Goal: Task Accomplishment & Management: Manage account settings

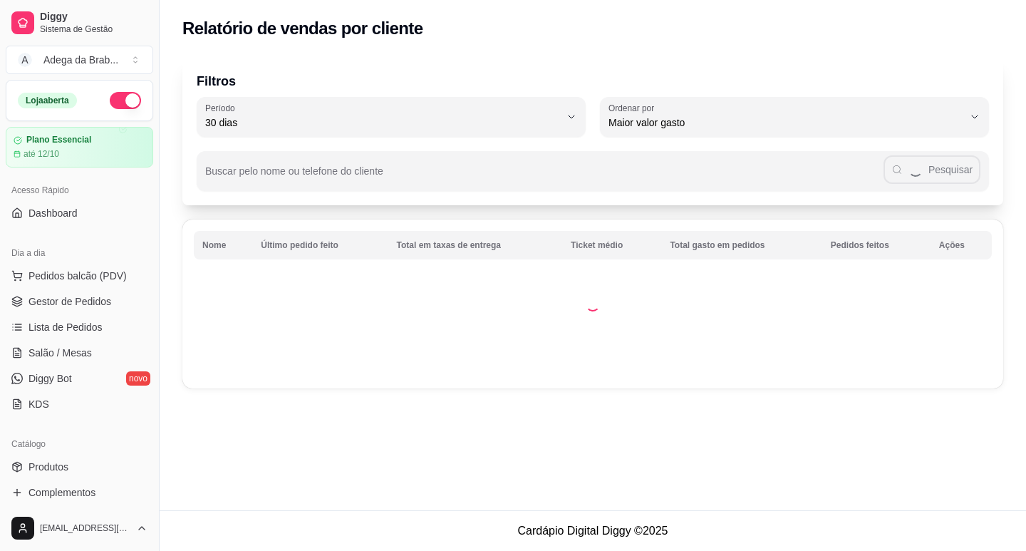
select select "30"
select select "HIGHEST_TOTAL_SPENT_WITH_ORDERS"
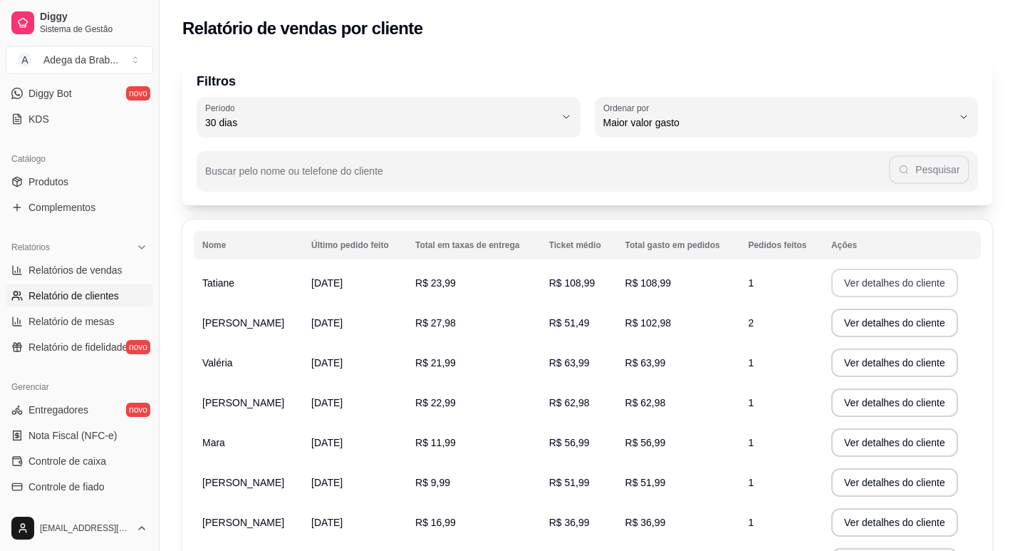
click at [874, 287] on button "Ver detalhes do cliente" at bounding box center [895, 283] width 127 height 29
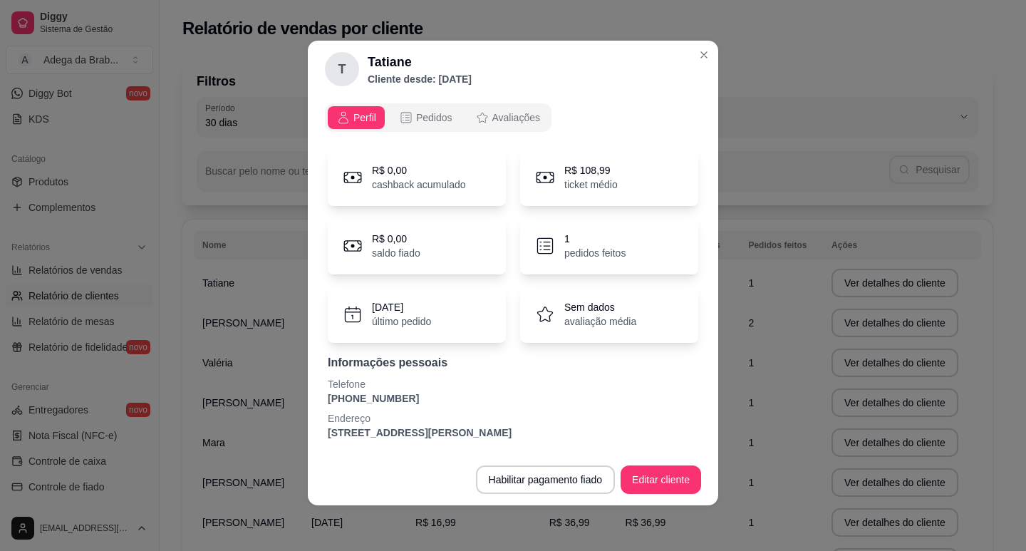
scroll to position [0, 0]
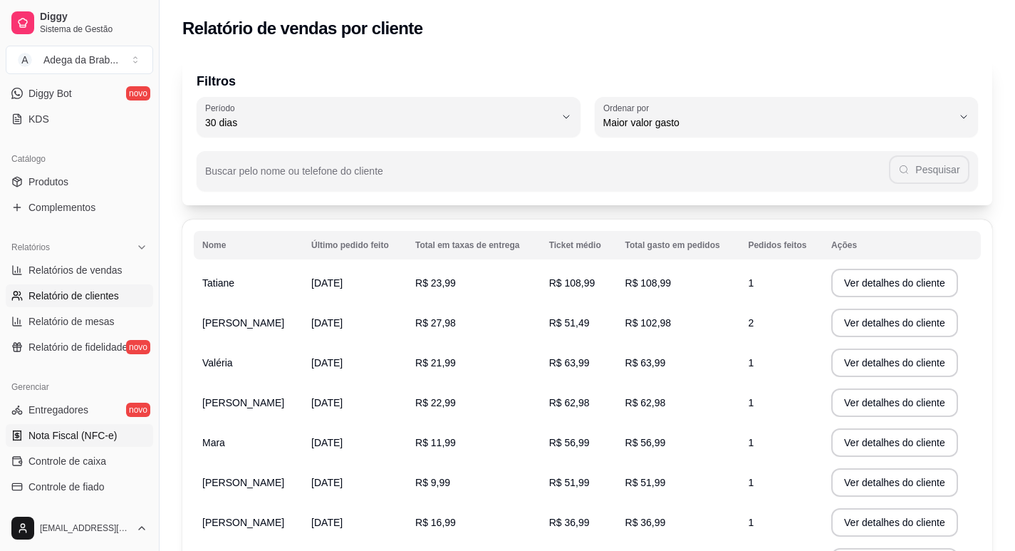
click at [100, 439] on span "Nota Fiscal (NFC-e)" at bounding box center [73, 435] width 88 height 14
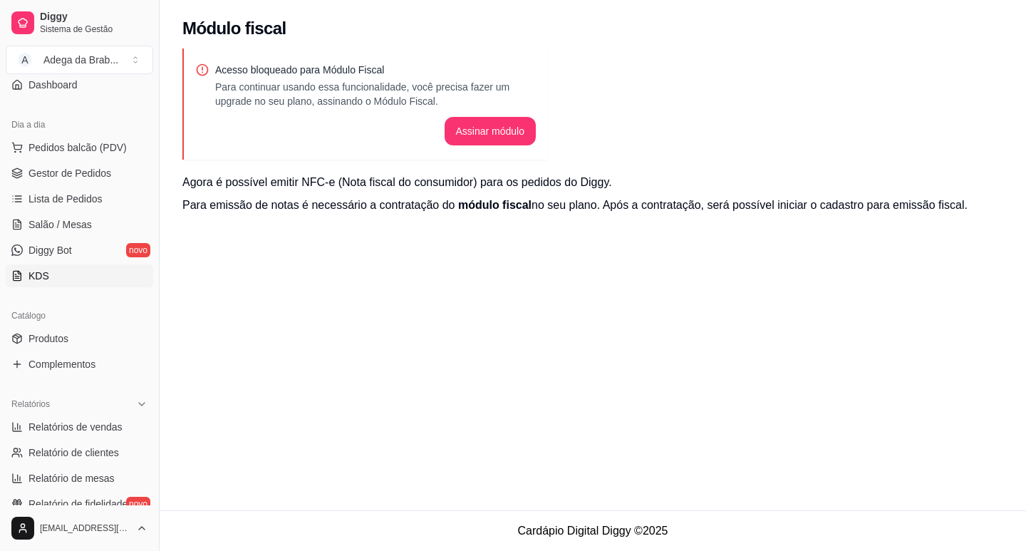
scroll to position [71, 0]
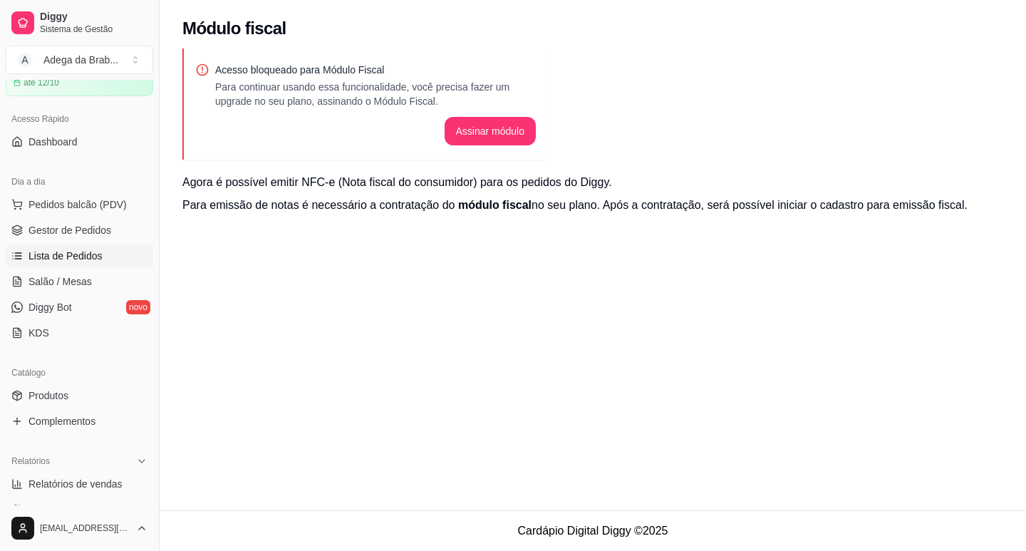
click at [78, 257] on span "Lista de Pedidos" at bounding box center [66, 256] width 74 height 14
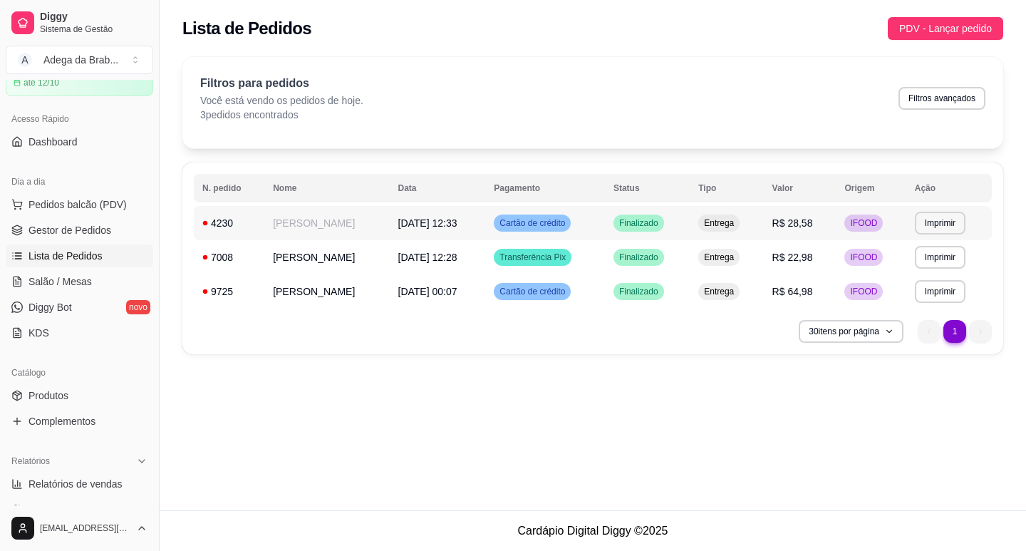
click at [605, 224] on td "Cartão de crédito" at bounding box center [545, 223] width 120 height 34
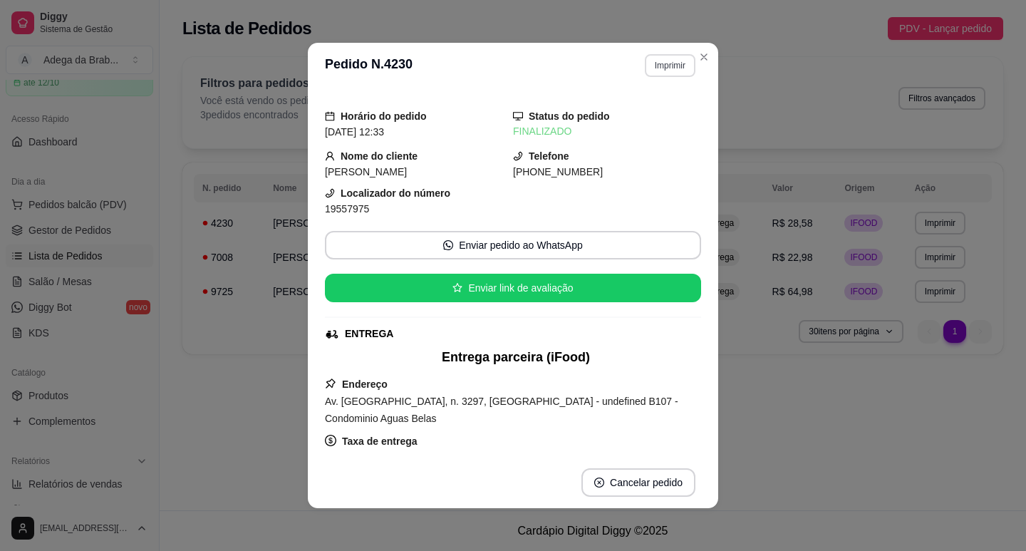
click at [654, 65] on button "Imprimir" at bounding box center [670, 65] width 51 height 23
click at [642, 119] on button "IMPRESSORA" at bounding box center [639, 115] width 103 height 23
click at [657, 71] on button "Imprimir" at bounding box center [670, 65] width 51 height 23
click at [662, 118] on button "IMPRESSORA" at bounding box center [639, 115] width 103 height 23
click at [668, 65] on button "Imprimir" at bounding box center [670, 65] width 49 height 22
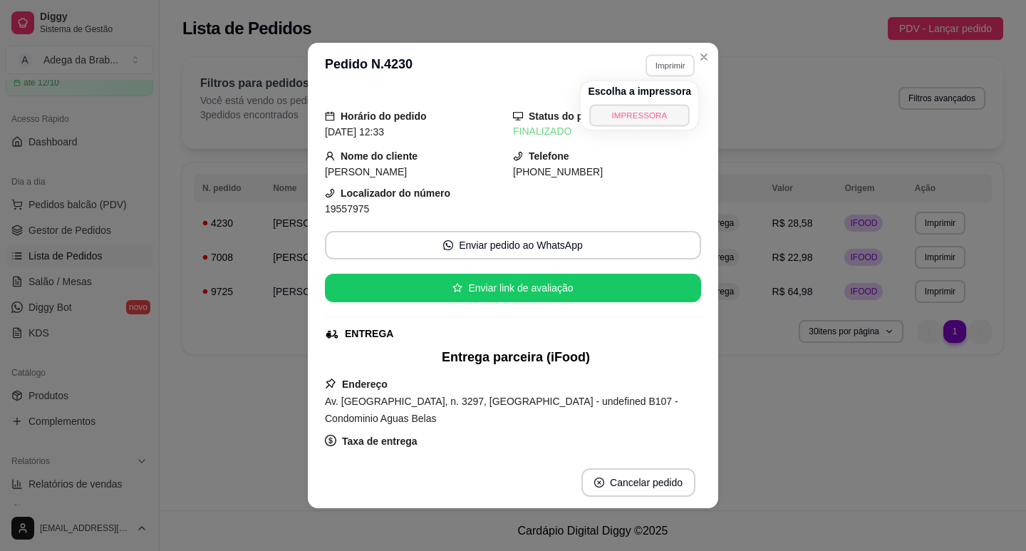
click at [624, 113] on button "IMPRESSORA" at bounding box center [640, 115] width 100 height 22
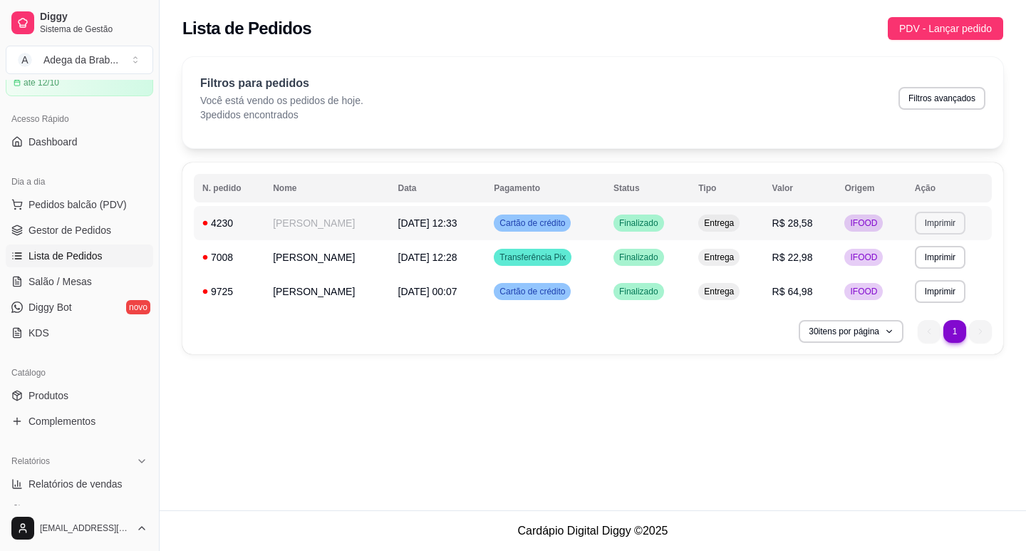
click at [952, 221] on button "Imprimir" at bounding box center [940, 223] width 51 height 23
click at [922, 274] on button "IMPRESSORA" at bounding box center [924, 272] width 103 height 23
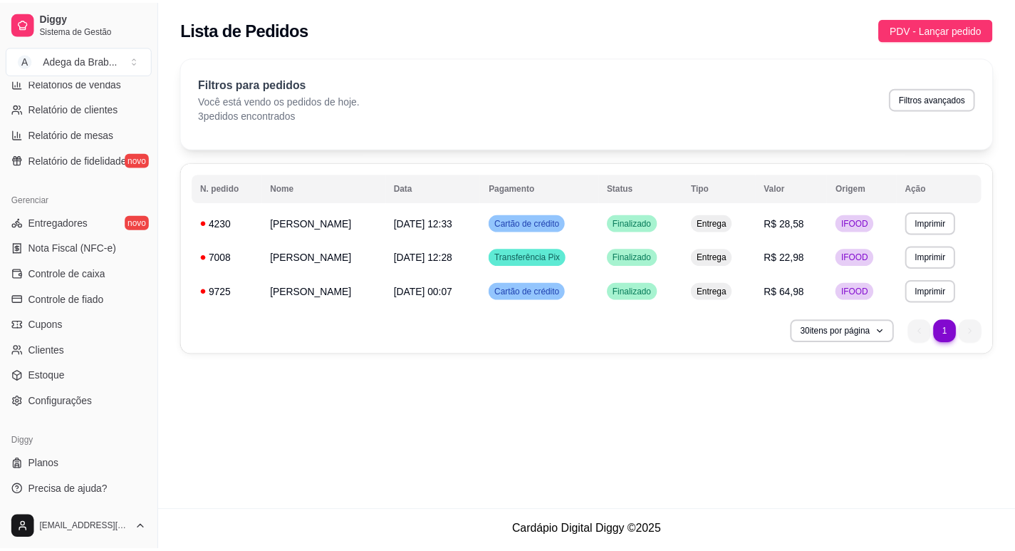
scroll to position [475, 0]
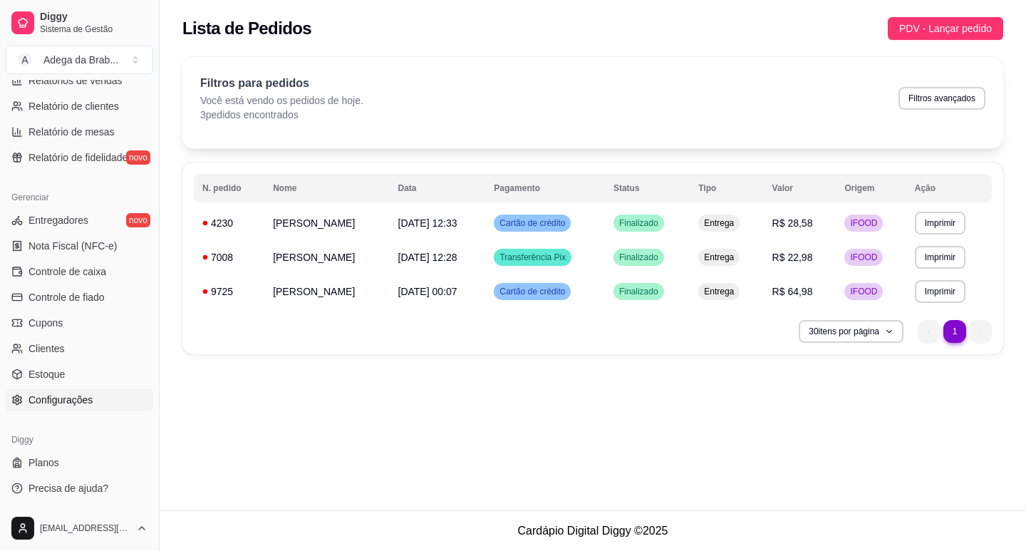
click at [83, 405] on span "Configurações" at bounding box center [61, 400] width 64 height 14
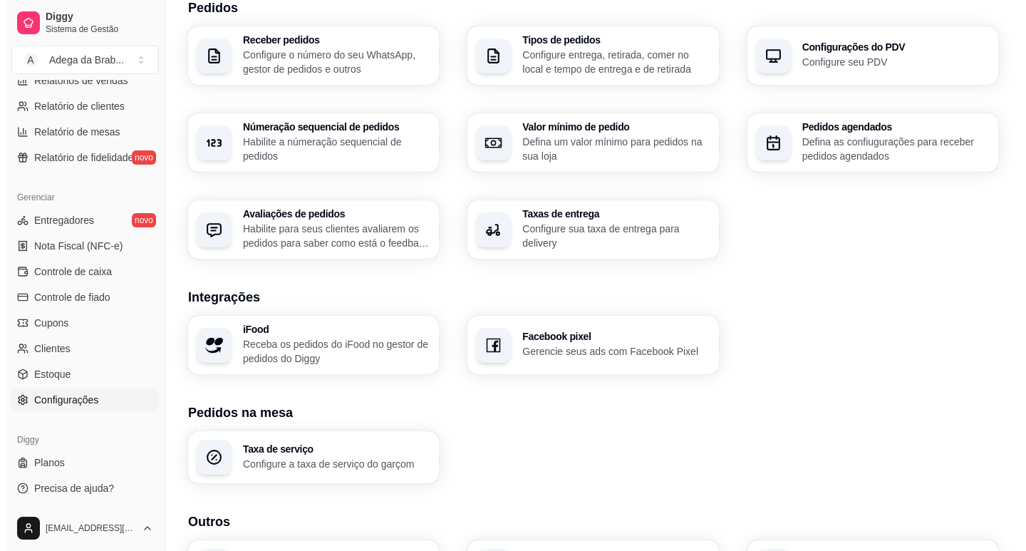
scroll to position [447, 0]
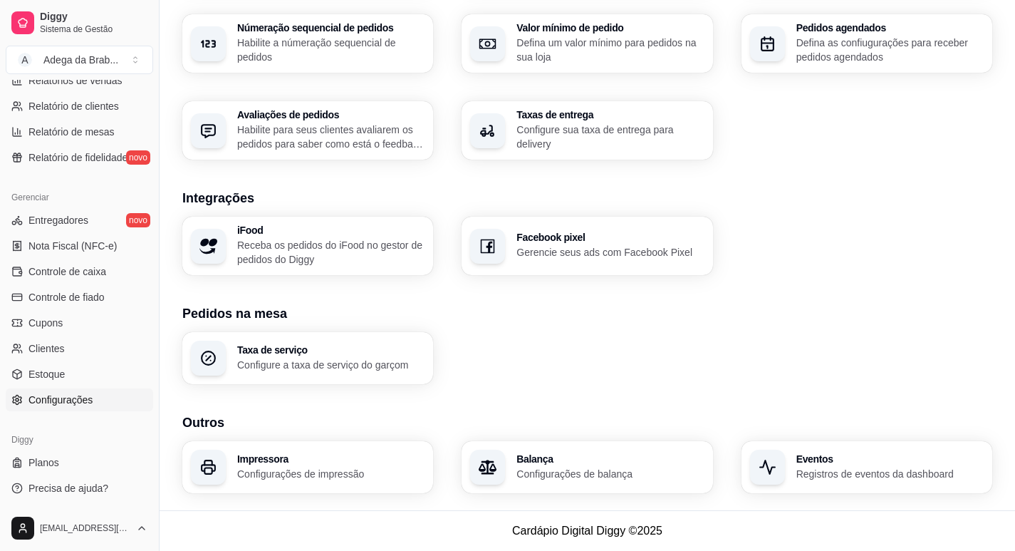
click at [296, 462] on h3 "Impressora" at bounding box center [330, 459] width 187 height 10
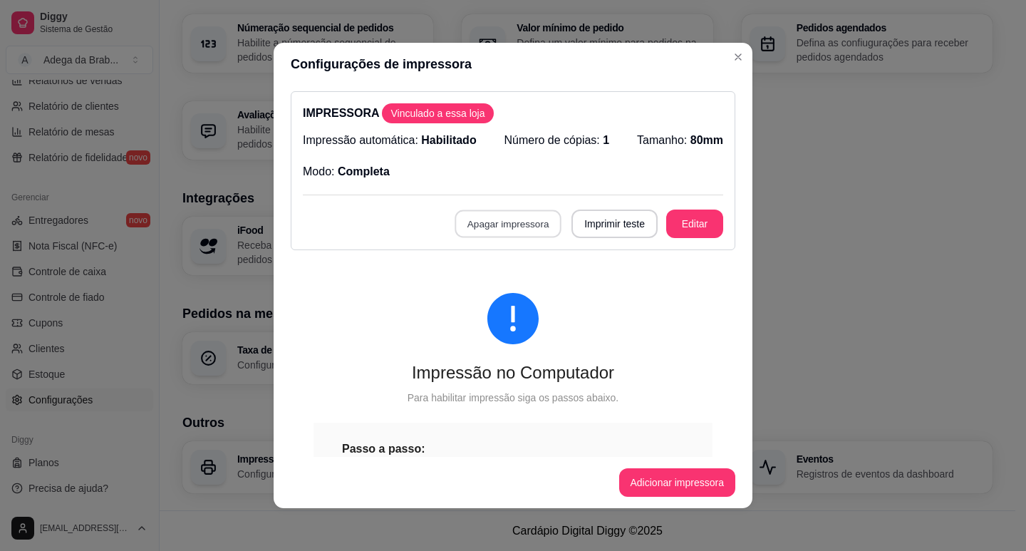
click at [491, 227] on button "Apagar impressora" at bounding box center [508, 224] width 107 height 28
click at [494, 337] on button "Confirmar" at bounding box center [507, 327] width 53 height 22
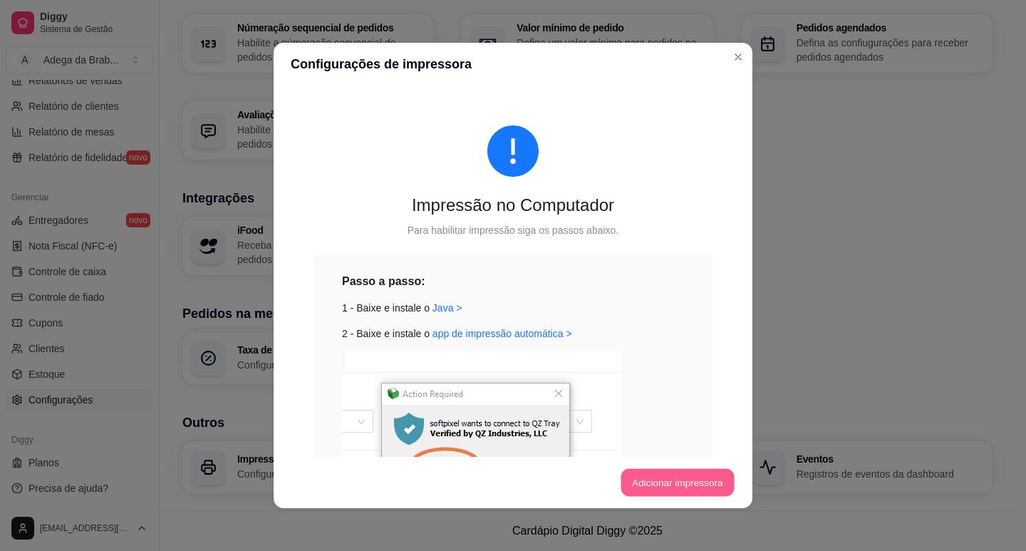
click at [657, 491] on button "Adicionar impressora" at bounding box center [677, 483] width 113 height 28
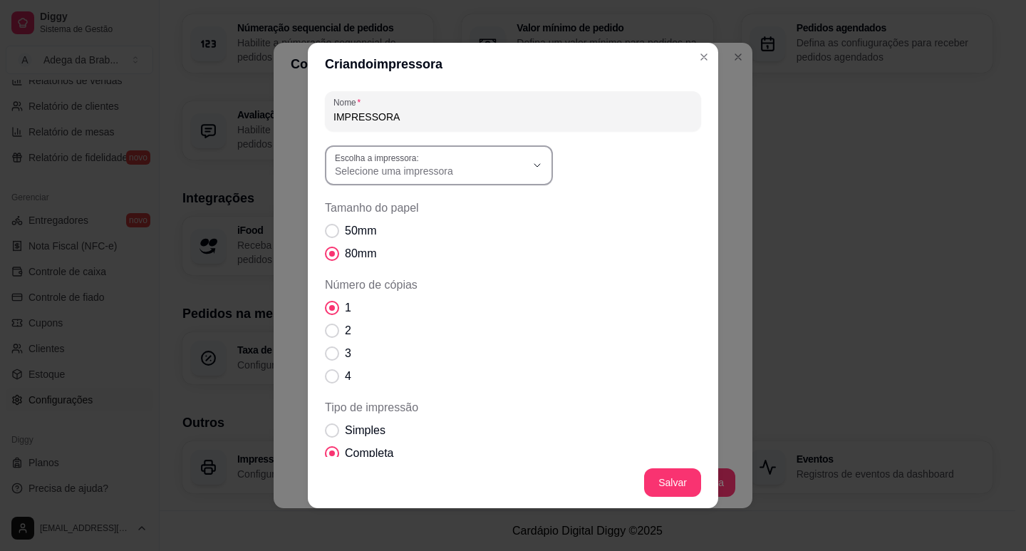
click at [373, 170] on span "Selecione uma impressora" at bounding box center [430, 171] width 191 height 14
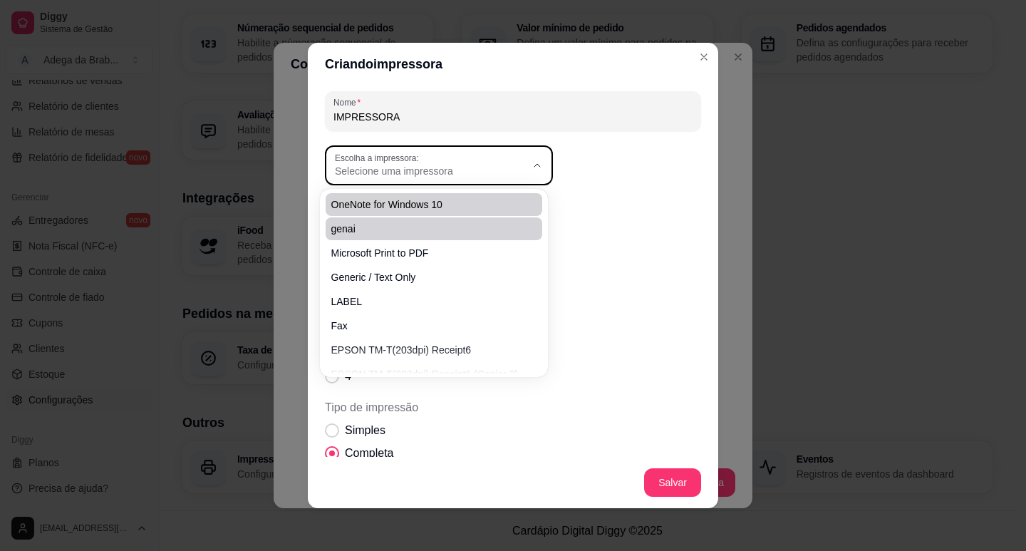
scroll to position [40, 0]
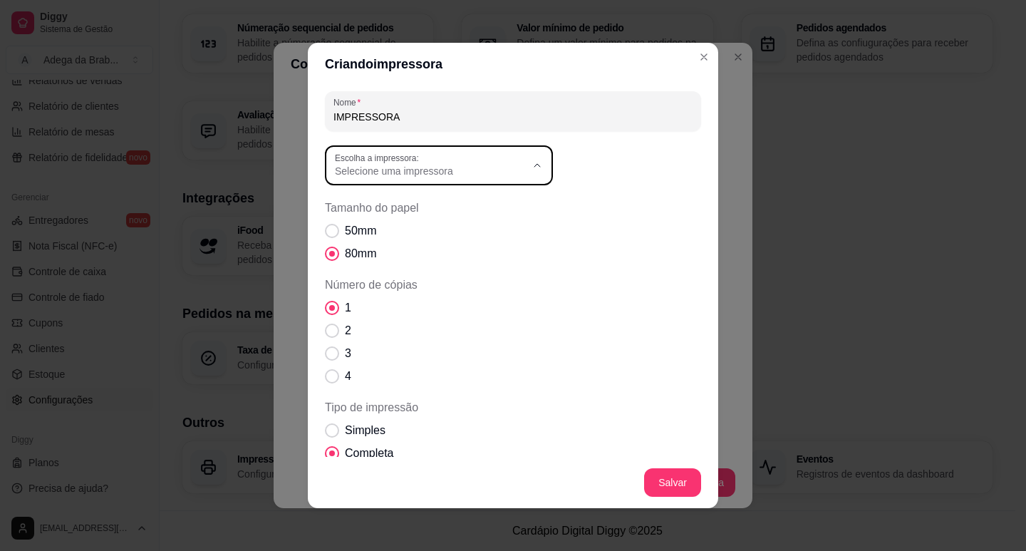
click at [348, 336] on span "EPSON TM-T(203dpi) Receipt6" at bounding box center [426, 330] width 183 height 14
type input "EPSON TM-T(203dpi) Receipt6"
select select "EPSON TM-T(203dpi) Receipt6"
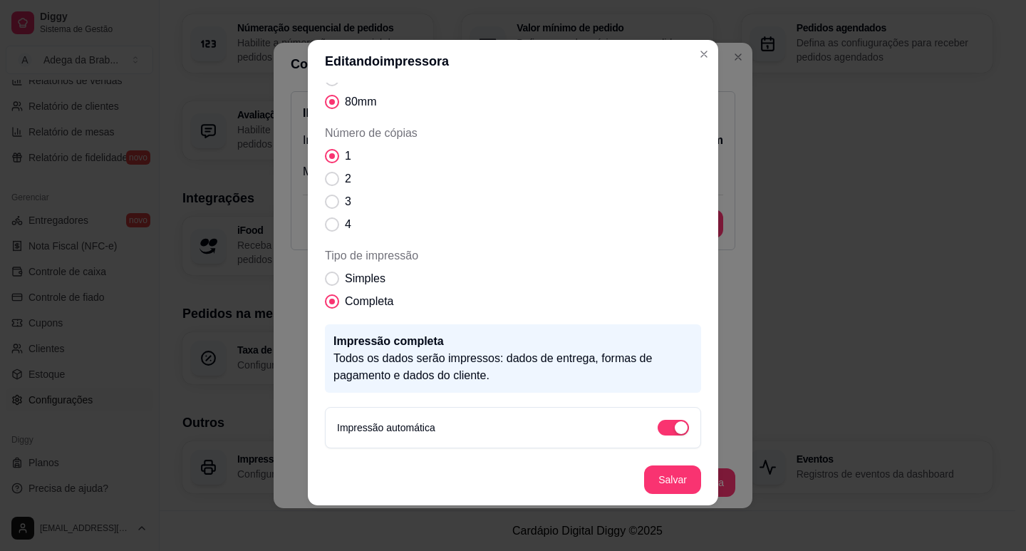
scroll to position [95, 0]
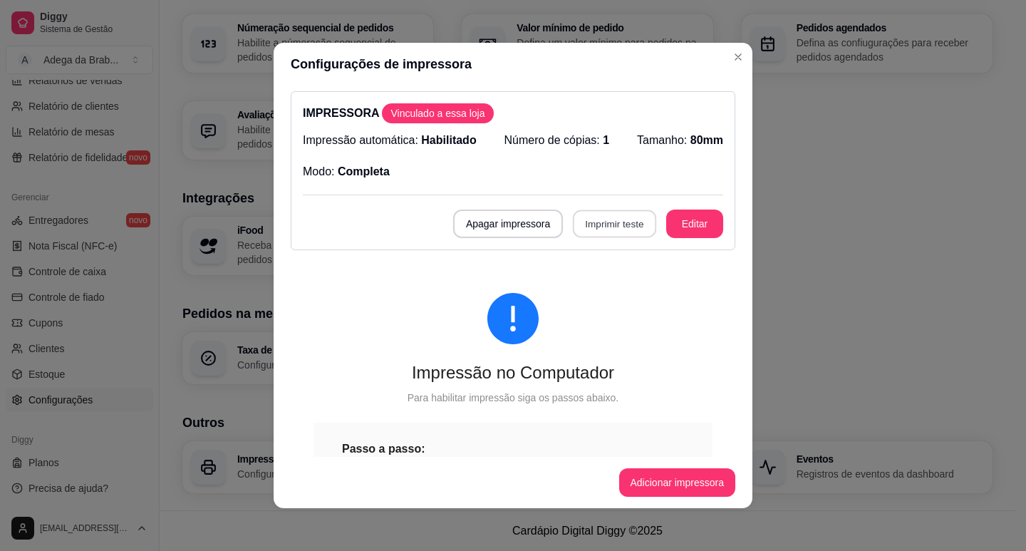
click at [603, 228] on button "Imprimir teste" at bounding box center [614, 224] width 83 height 28
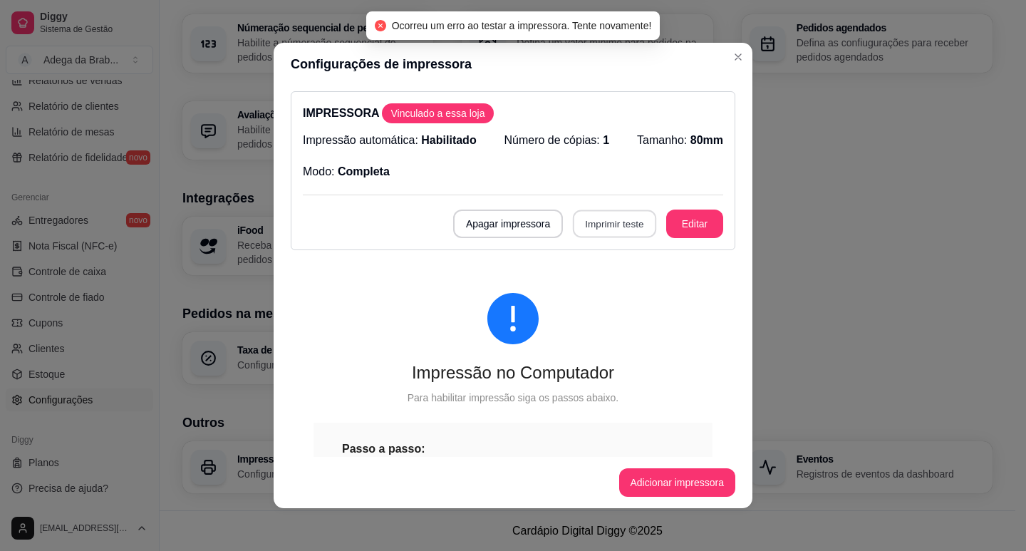
click at [606, 226] on button "Imprimir teste" at bounding box center [614, 224] width 83 height 28
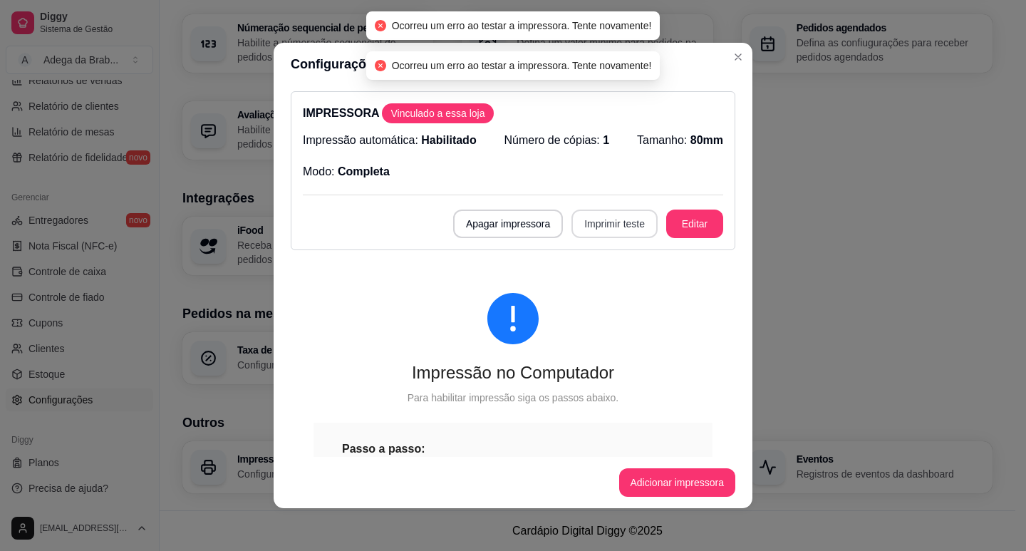
click at [607, 223] on button "Imprimir teste" at bounding box center [614, 223] width 86 height 29
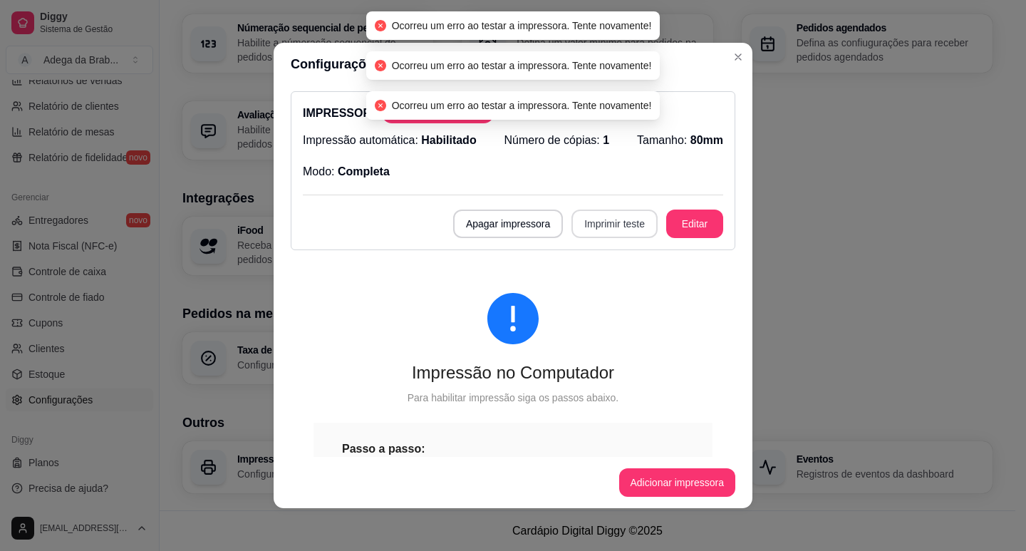
click at [607, 223] on button "Imprimir teste" at bounding box center [614, 223] width 86 height 29
click at [607, 223] on div "Apagar impressora Imprimir teste Editar" at bounding box center [513, 223] width 420 height 29
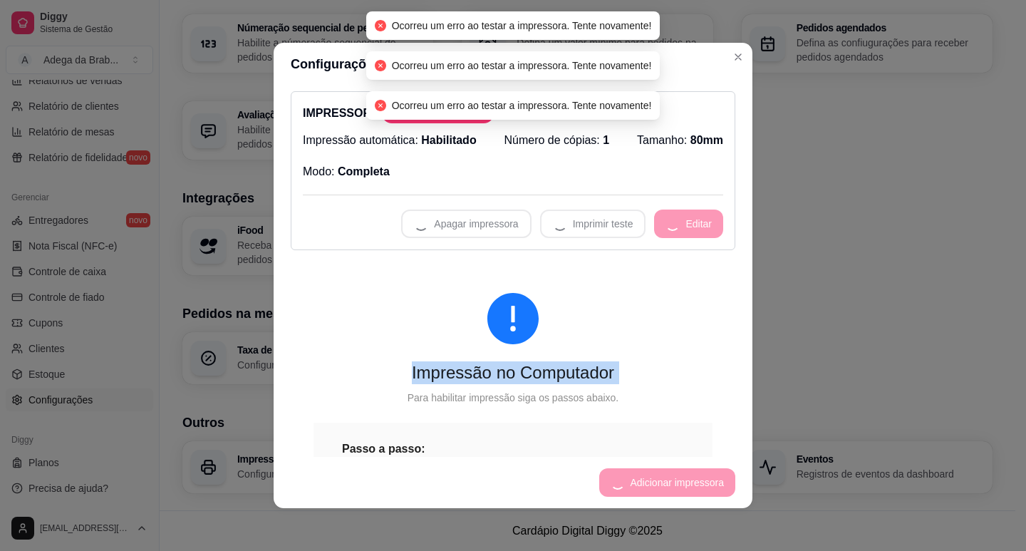
click at [607, 222] on button "Imprimir teste" at bounding box center [593, 223] width 106 height 29
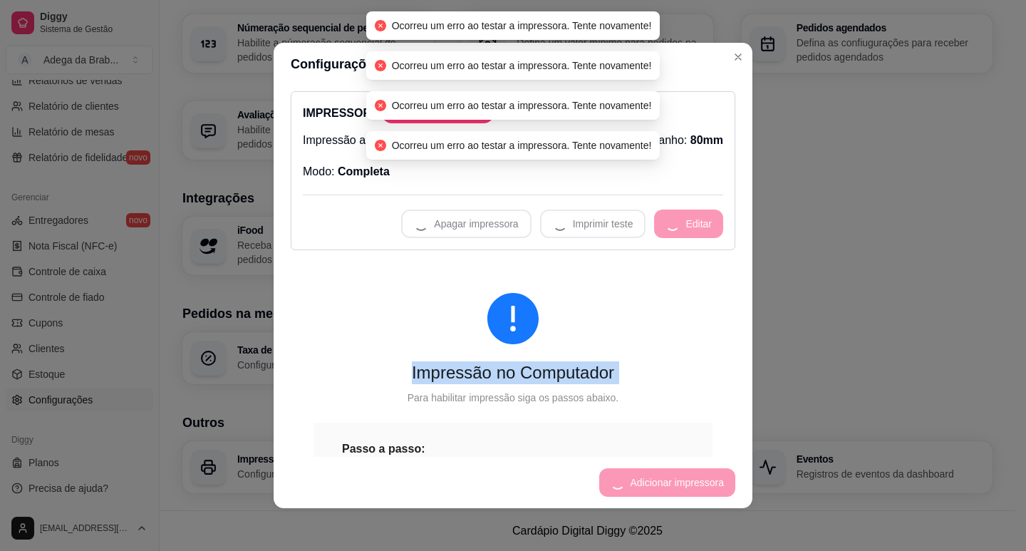
click at [607, 222] on div "Apagar impressora Imprimir teste Editar" at bounding box center [513, 223] width 420 height 29
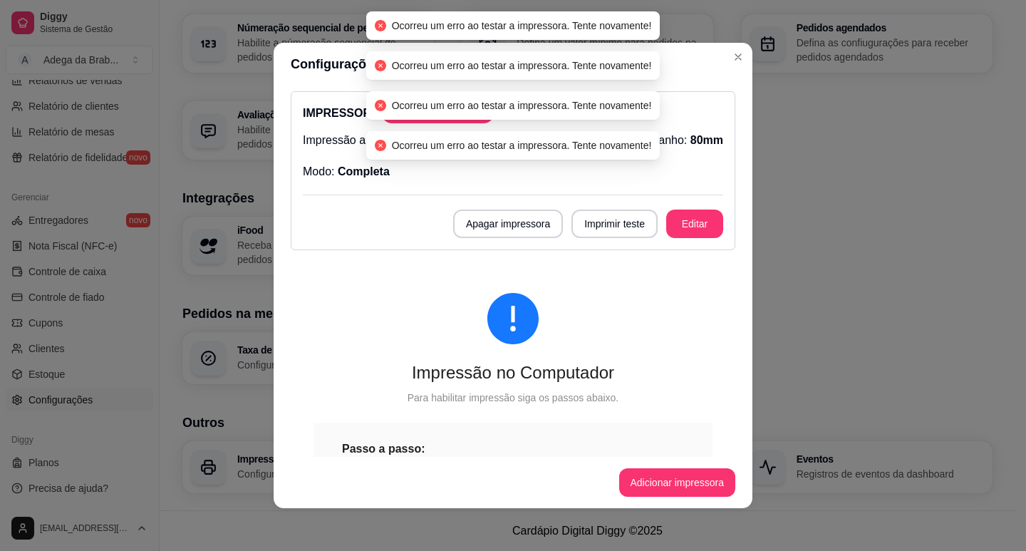
drag, startPoint x: 704, startPoint y: 289, endPoint x: 703, endPoint y: 296, distance: 7.2
click at [705, 296] on div "Impressão no Computador Para habilitar impressão siga os passos abaixo. Passo a…" at bounding box center [513, 542] width 445 height 566
click at [709, 307] on div "Impressão no Computador Para habilitar impressão siga os passos abaixo. Passo a…" at bounding box center [513, 542] width 445 height 566
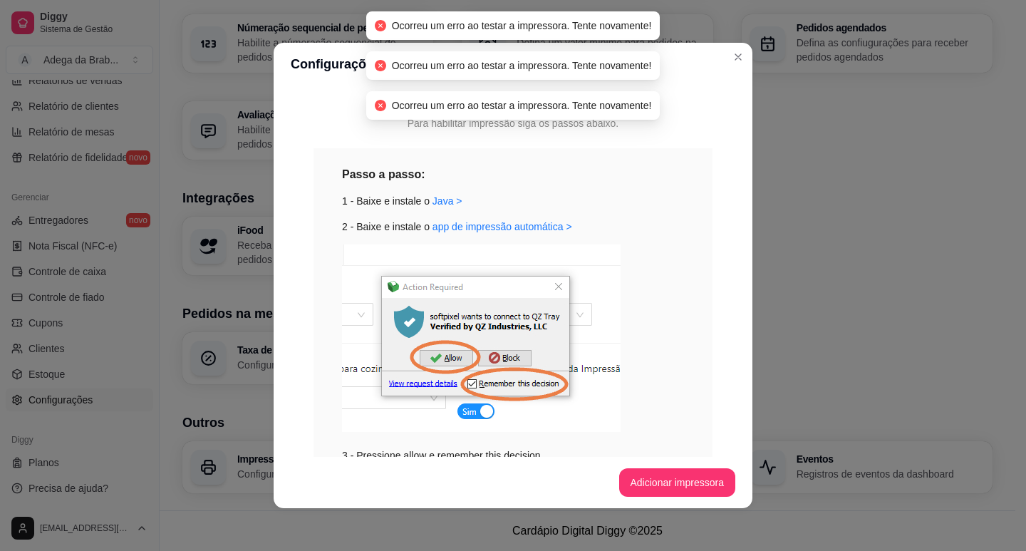
scroll to position [356, 0]
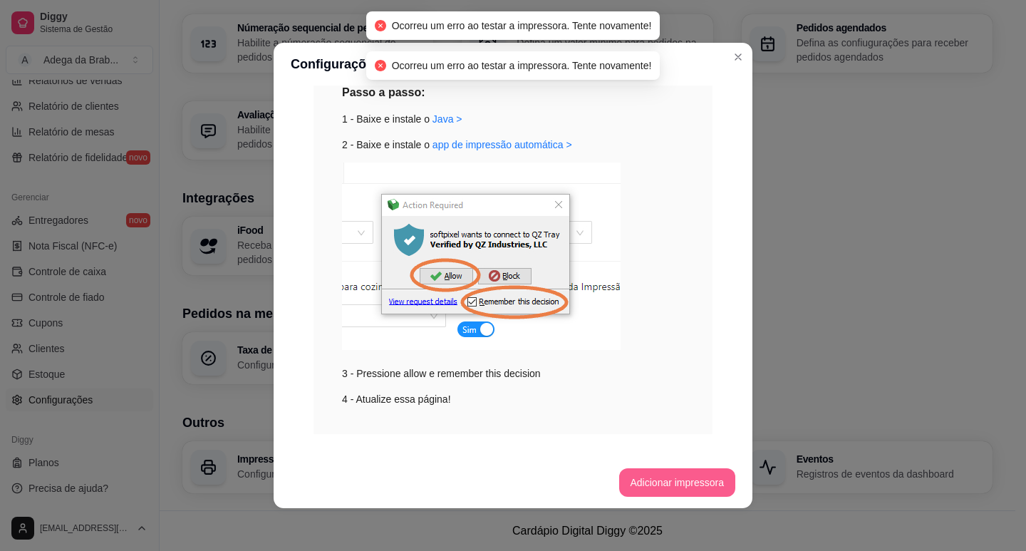
click at [680, 477] on button "Adicionar impressora" at bounding box center [677, 482] width 117 height 29
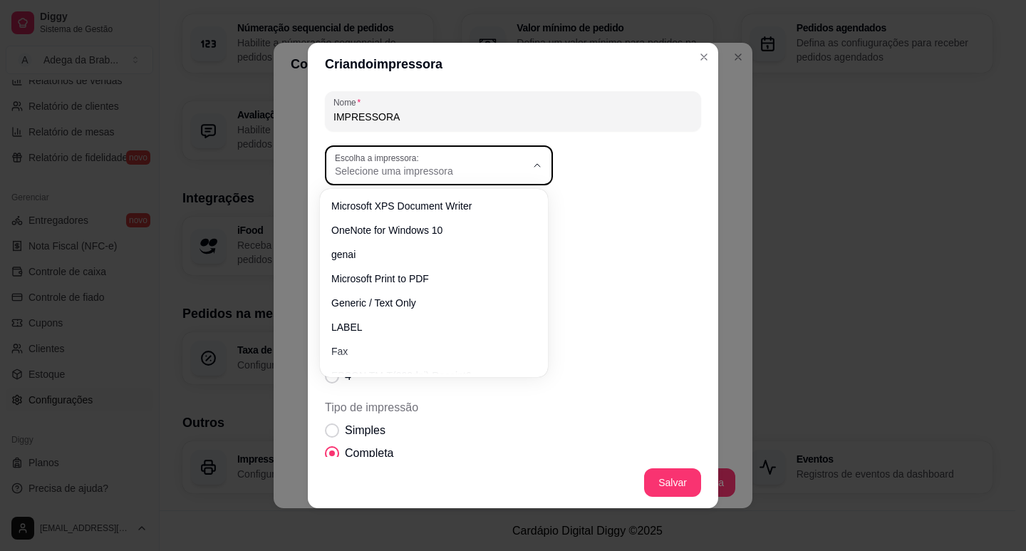
click at [398, 173] on span "Selecione uma impressora" at bounding box center [430, 171] width 191 height 14
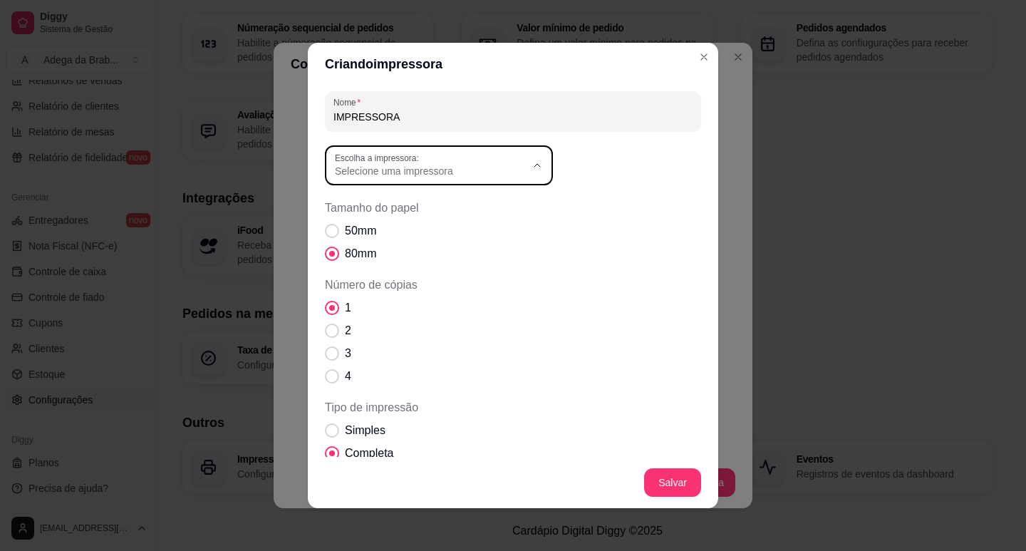
click at [373, 360] on span "EPSON TM-T(203dpi) Receipt6 (Copiar 2)" at bounding box center [426, 353] width 183 height 14
type input "EPSON TM-T(203dpi) Receipt6 (Copiar 2)"
select select "EPSON TM-T(203dpi) Receipt6 (Copiar 2)"
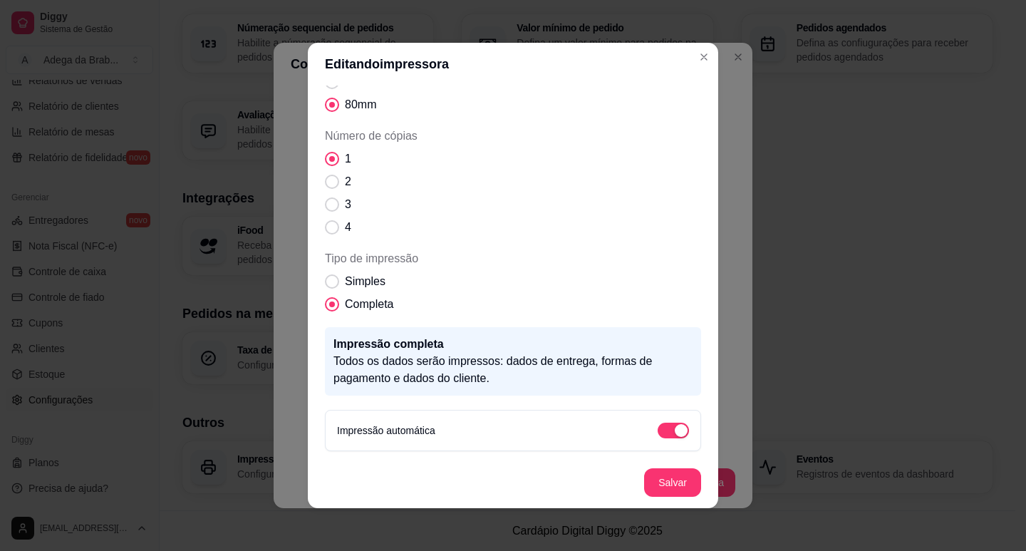
scroll to position [95, 0]
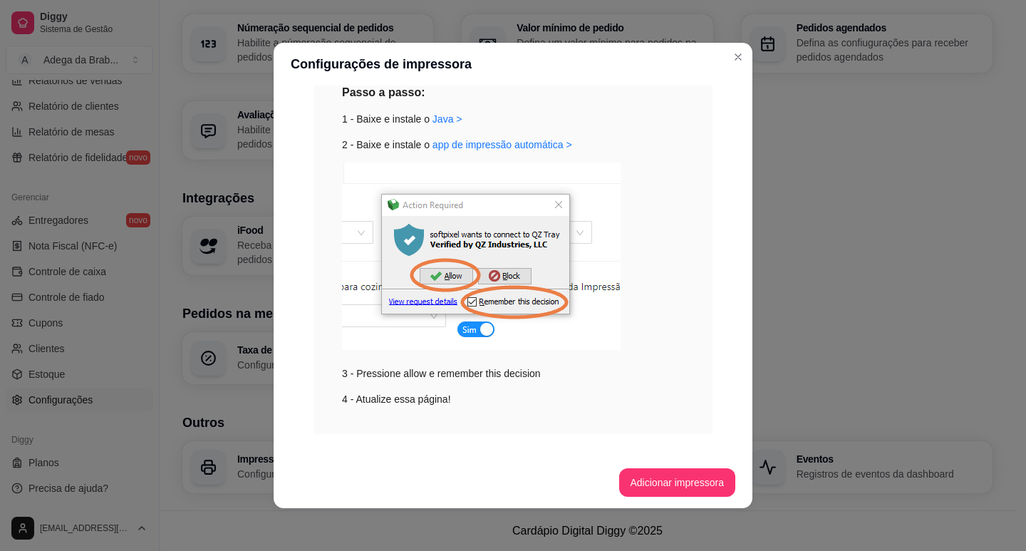
click at [455, 272] on img at bounding box center [481, 255] width 279 height 187
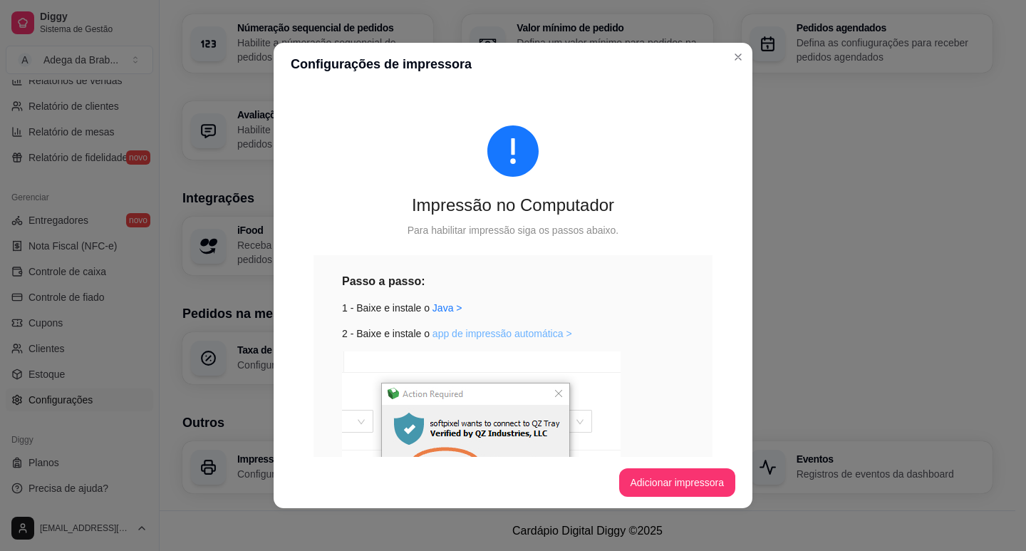
scroll to position [310, 0]
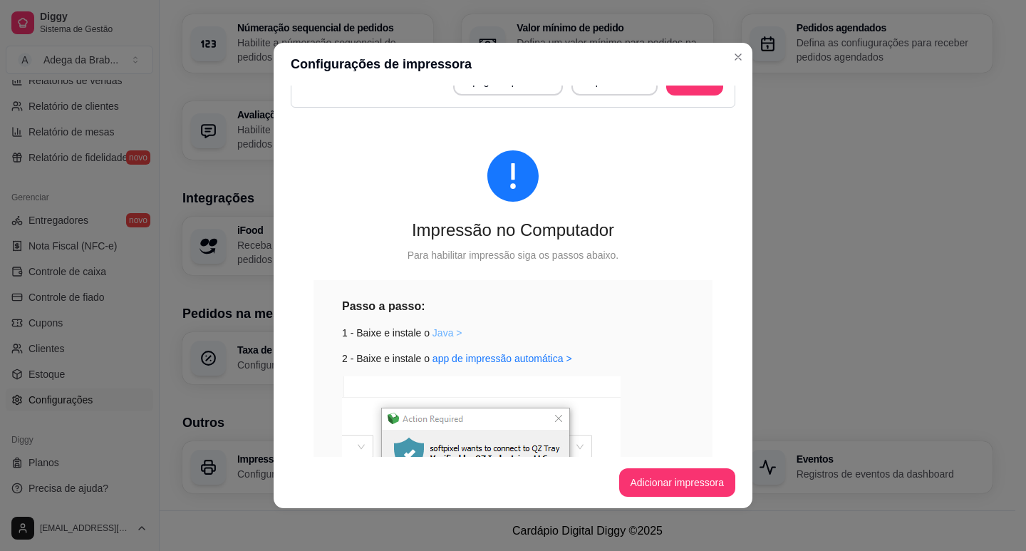
click at [441, 335] on link "Java >" at bounding box center [448, 332] width 30 height 11
click at [491, 362] on link "app de impressão automática >" at bounding box center [503, 358] width 140 height 11
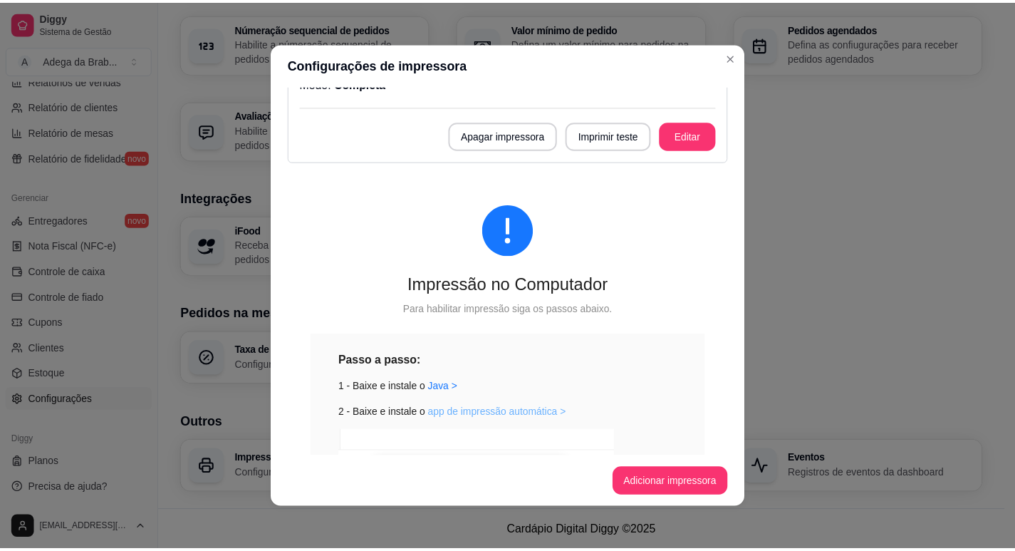
scroll to position [42, 0]
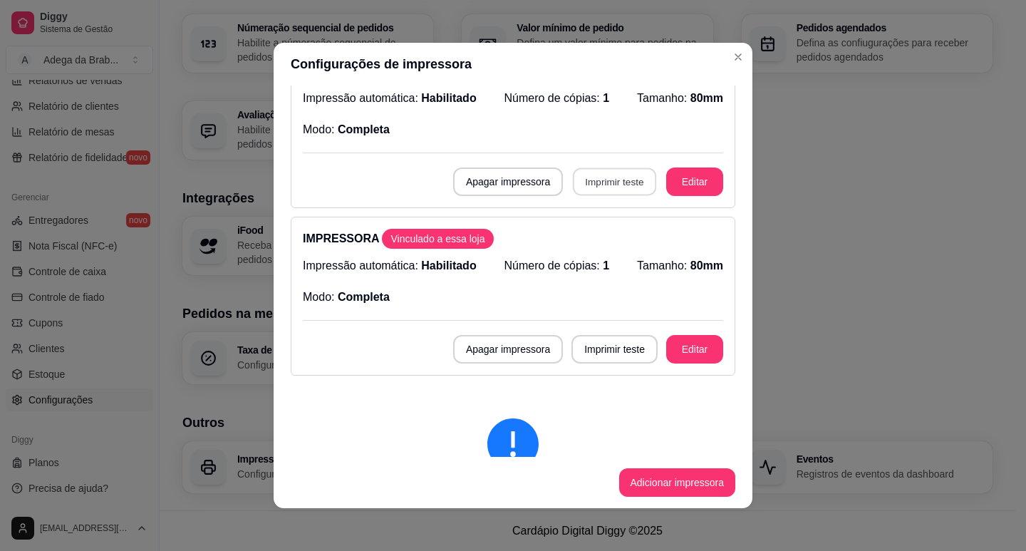
click at [613, 182] on button "Imprimir teste" at bounding box center [614, 182] width 83 height 28
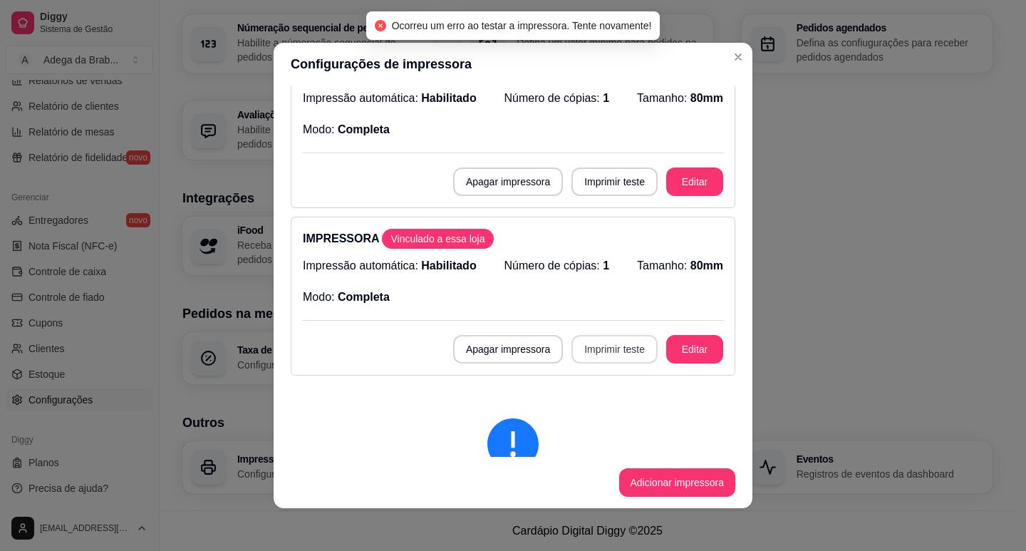
click at [601, 349] on button "Imprimir teste" at bounding box center [614, 349] width 86 height 29
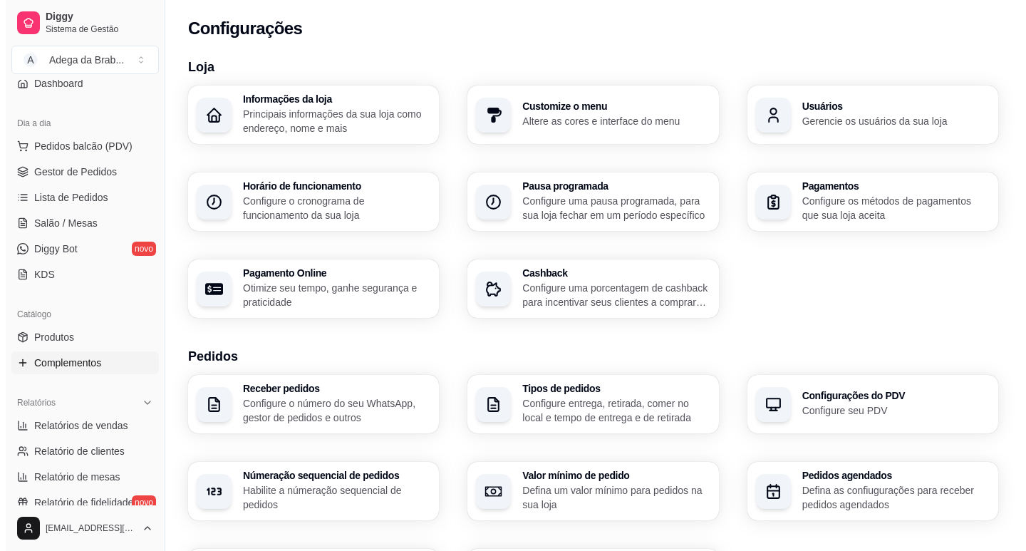
scroll to position [118, 0]
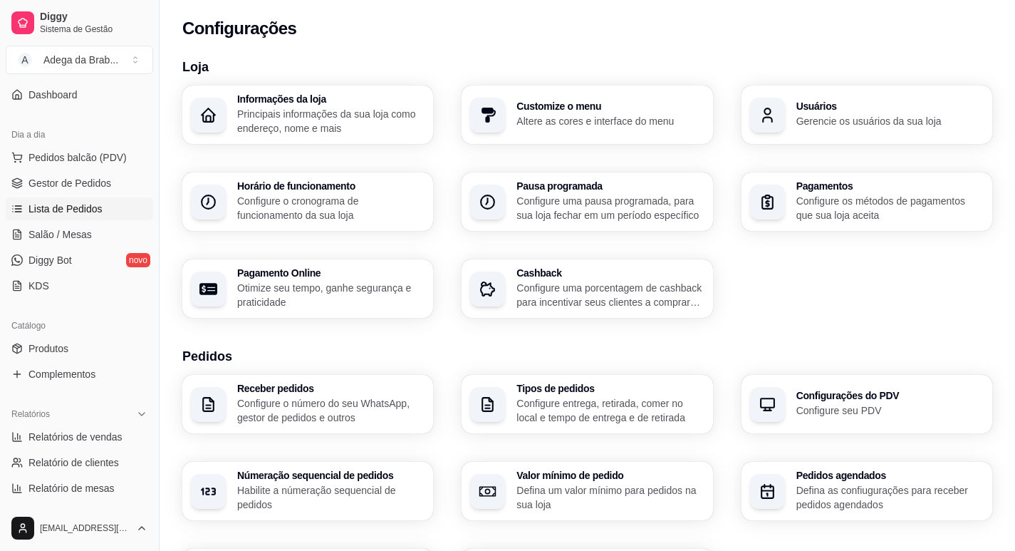
click at [90, 217] on link "Lista de Pedidos" at bounding box center [79, 208] width 147 height 23
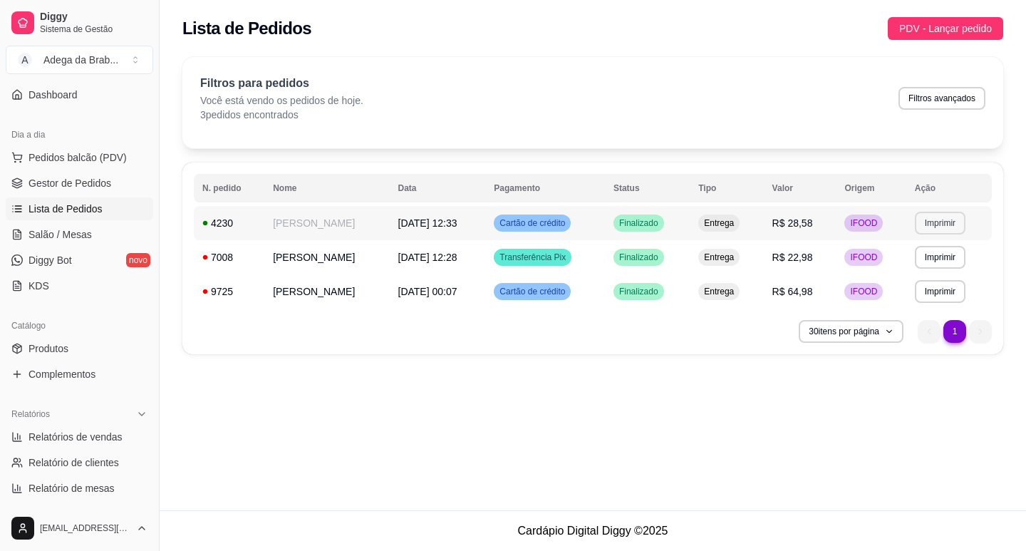
click at [953, 220] on button "Imprimir" at bounding box center [940, 223] width 51 height 23
click at [928, 275] on button "IMPRESSORA" at bounding box center [924, 272] width 103 height 23
click at [951, 229] on button "Imprimir" at bounding box center [940, 223] width 49 height 22
click at [928, 303] on button "IMPRESSORA" at bounding box center [924, 301] width 103 height 23
click at [953, 223] on button "Imprimir" at bounding box center [940, 223] width 49 height 22
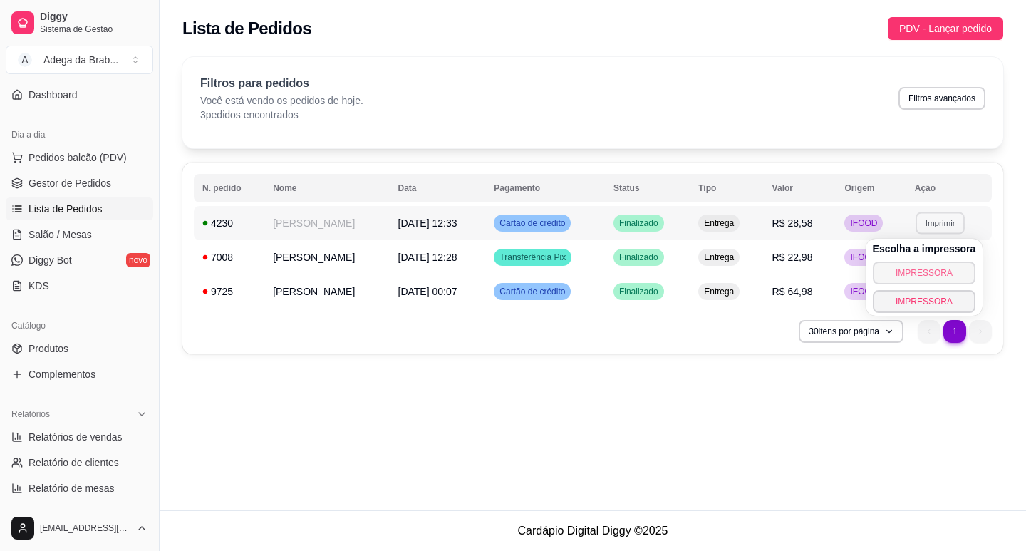
click at [936, 275] on button "IMPRESSORA" at bounding box center [924, 272] width 103 height 23
click at [945, 225] on button "Imprimir" at bounding box center [940, 223] width 51 height 23
click at [947, 297] on button "IMPRESSORA" at bounding box center [924, 301] width 100 height 22
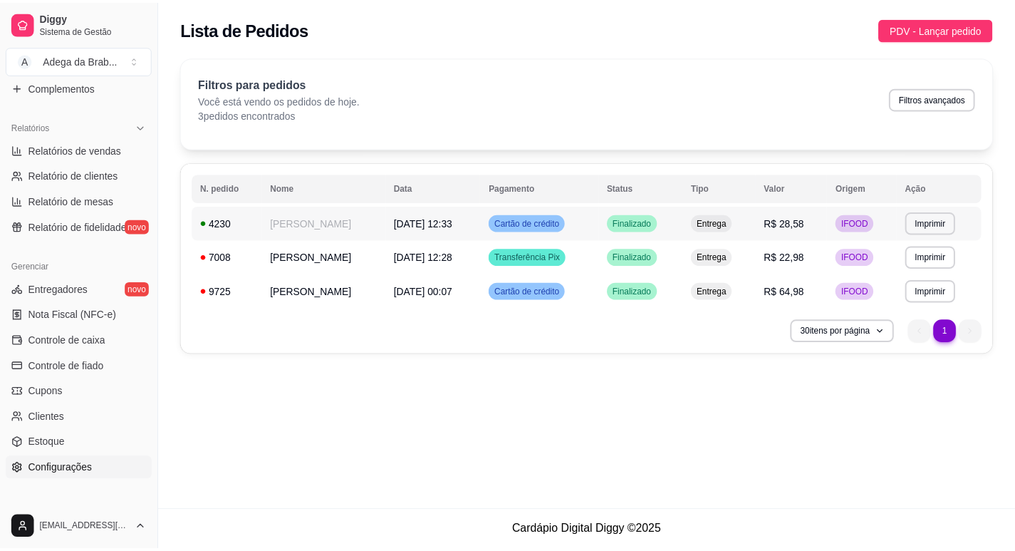
scroll to position [475, 0]
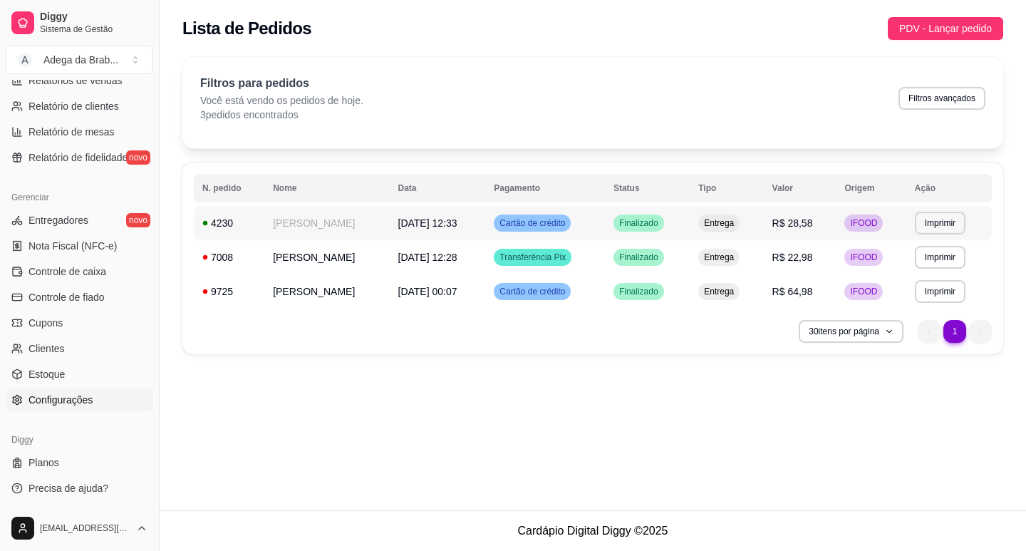
click at [56, 397] on span "Configurações" at bounding box center [61, 400] width 64 height 14
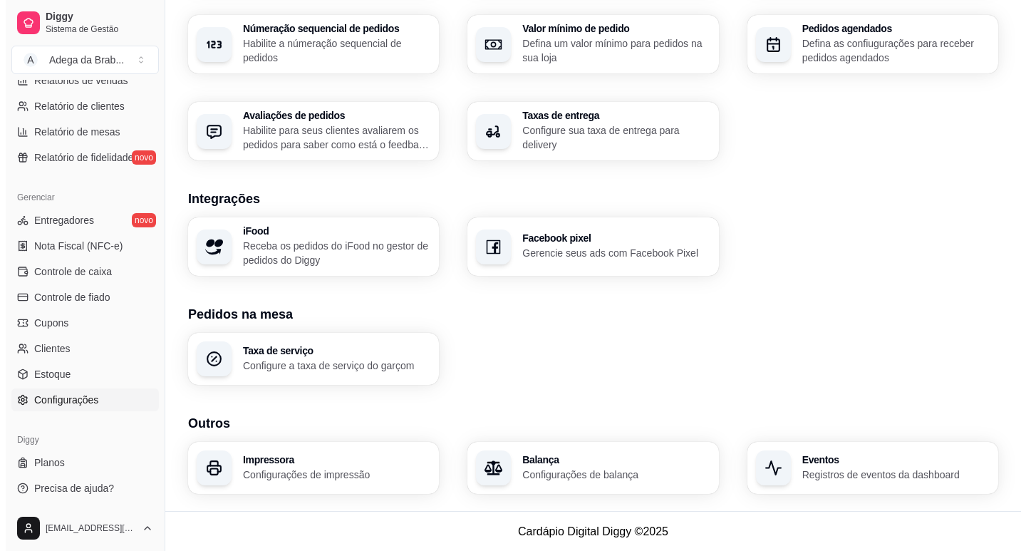
scroll to position [447, 0]
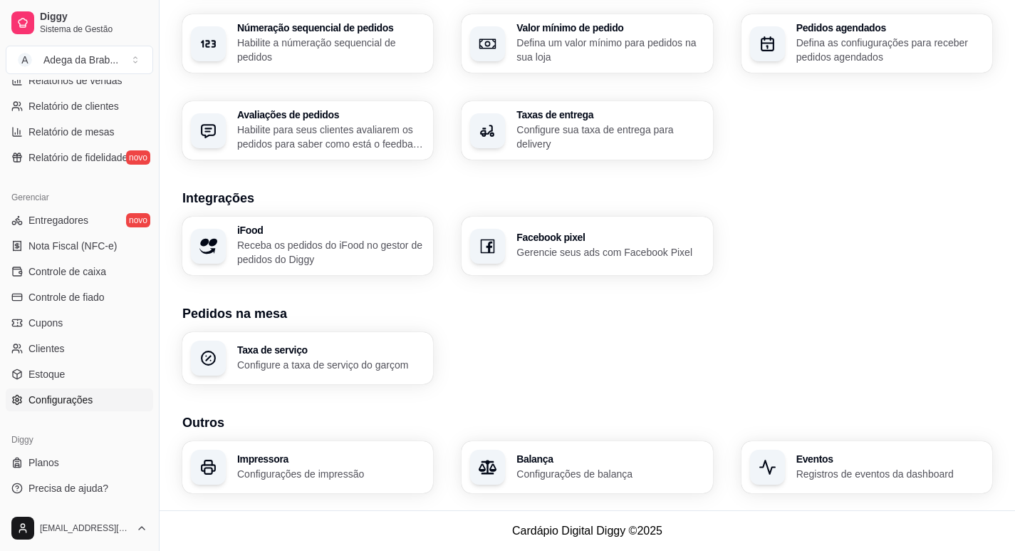
click at [294, 473] on p "Configurações de impressão" at bounding box center [330, 474] width 187 height 14
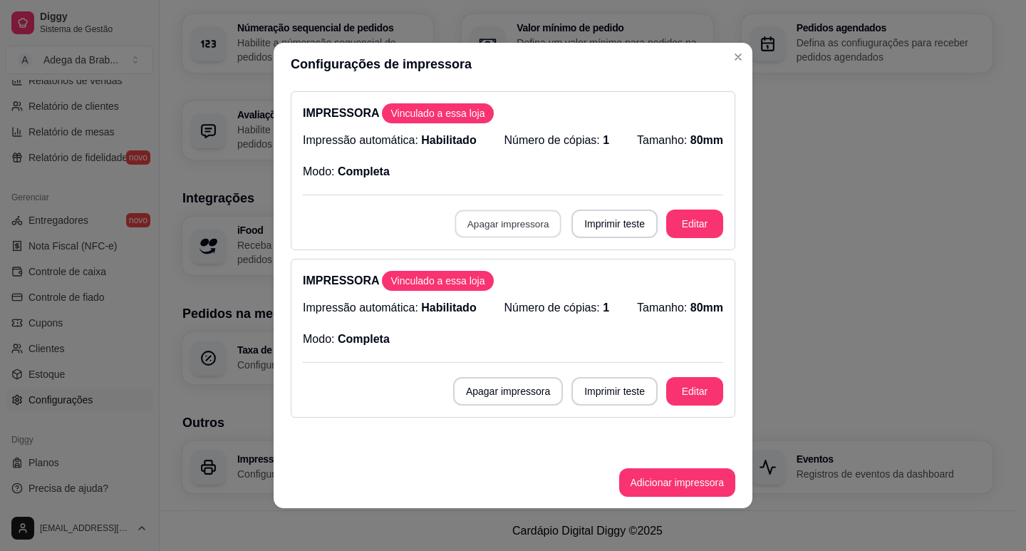
click at [499, 235] on button "Apagar impressora" at bounding box center [508, 224] width 107 height 28
click at [502, 331] on button "Confirmar" at bounding box center [507, 327] width 53 height 22
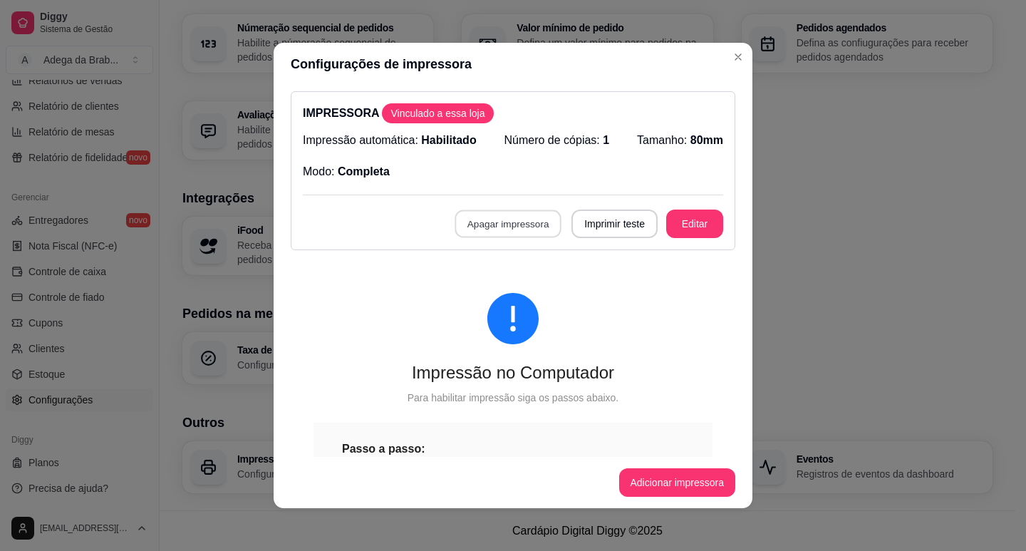
click at [493, 226] on button "Apagar impressora" at bounding box center [508, 224] width 107 height 28
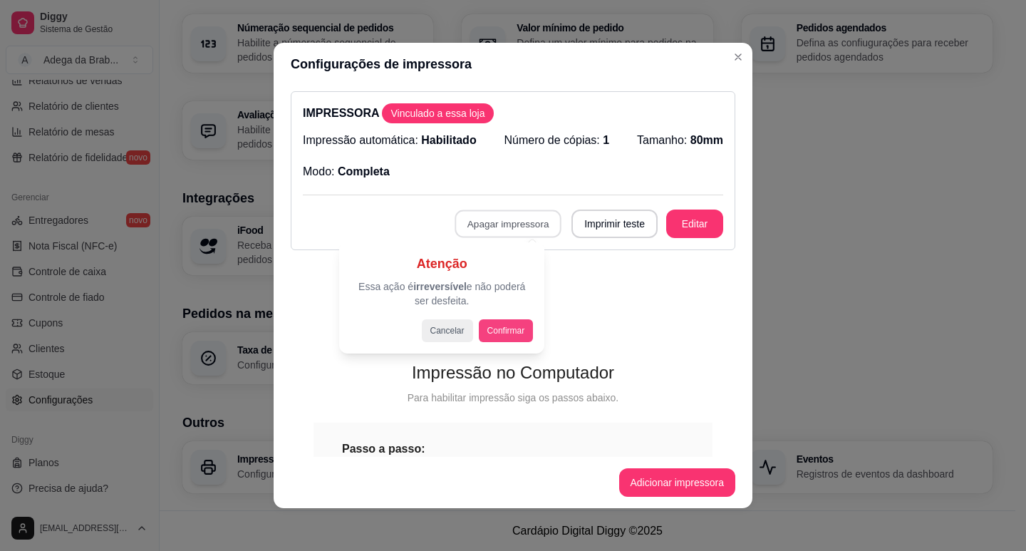
click at [494, 336] on button "Confirmar" at bounding box center [506, 330] width 55 height 23
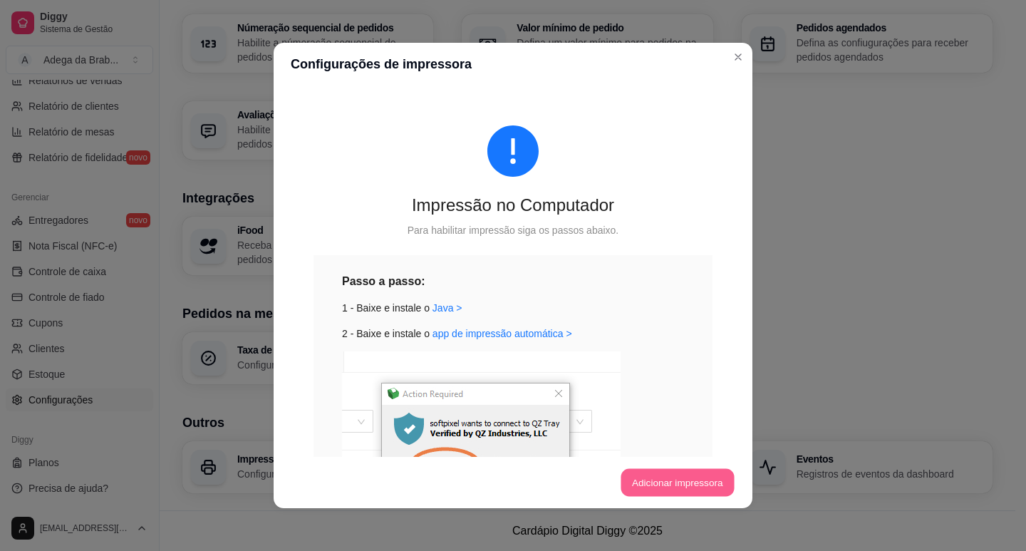
click at [710, 487] on button "Adicionar impressora" at bounding box center [677, 483] width 113 height 28
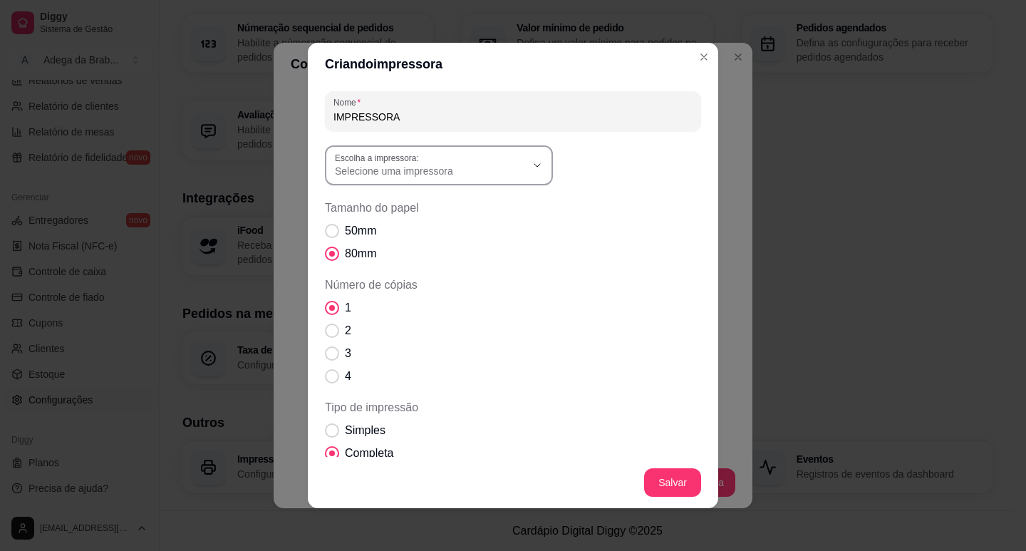
click at [463, 172] on span "Selecione uma impressora" at bounding box center [430, 171] width 191 height 14
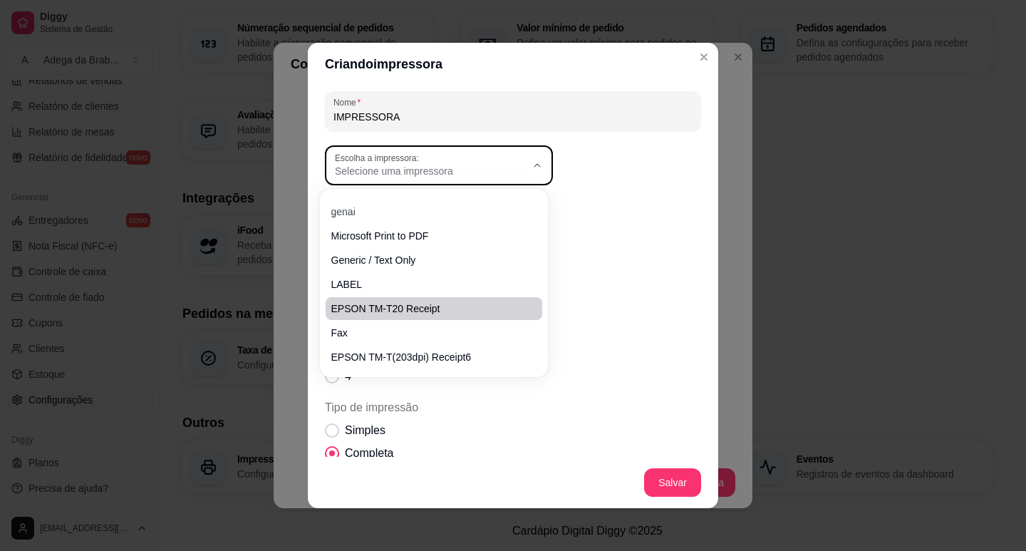
scroll to position [64, 0]
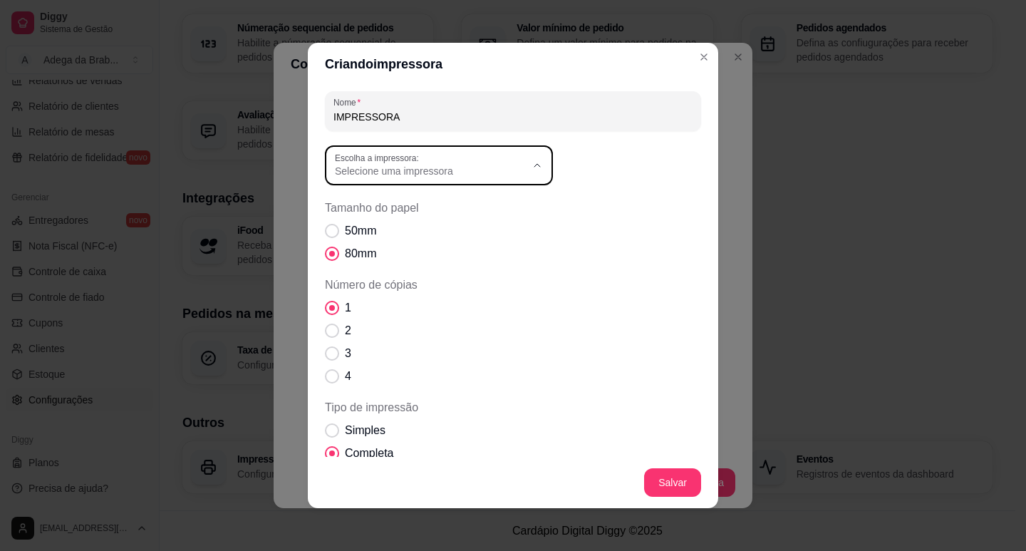
click at [477, 284] on span "EPSON TM-T20 Receipt" at bounding box center [426, 283] width 183 height 14
type input "EPSON TM-T20 Receipt"
select select "EPSON TM-T20 Receipt"
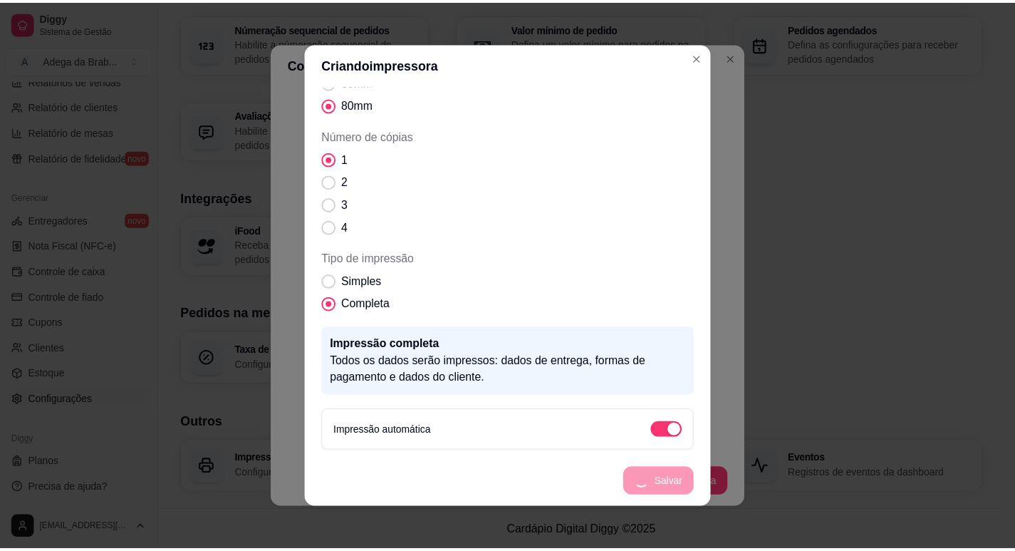
scroll to position [95, 0]
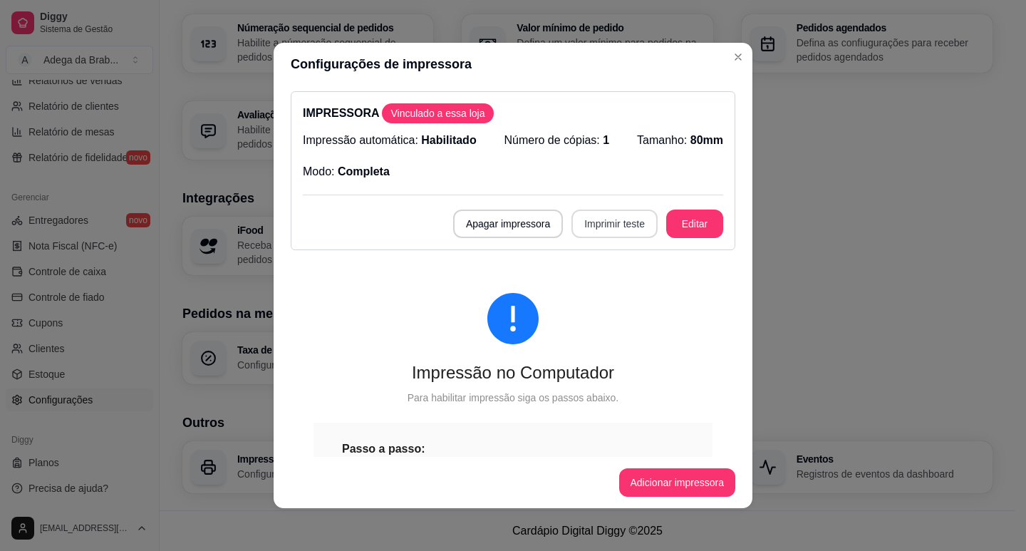
click at [599, 228] on button "Imprimir teste" at bounding box center [614, 223] width 86 height 29
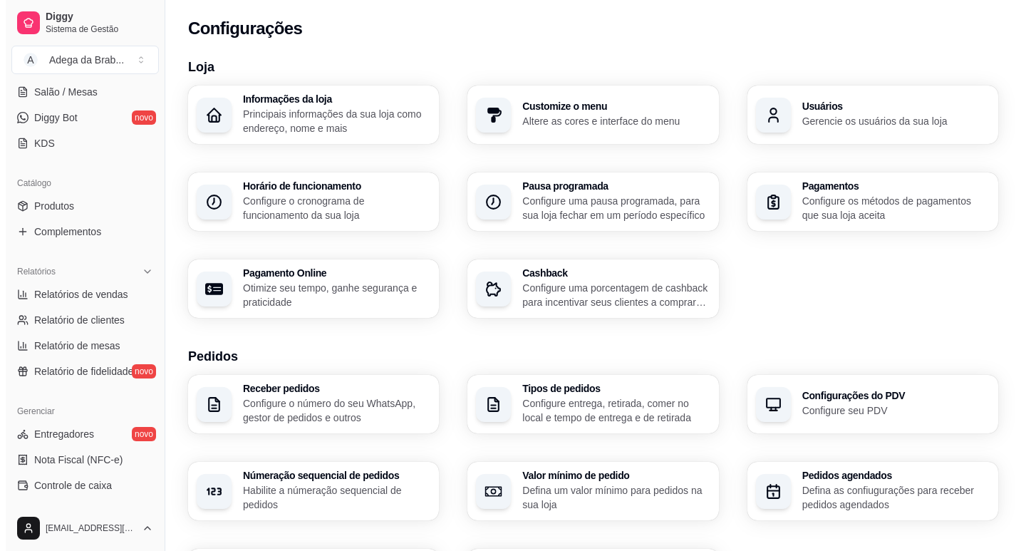
scroll to position [0, 0]
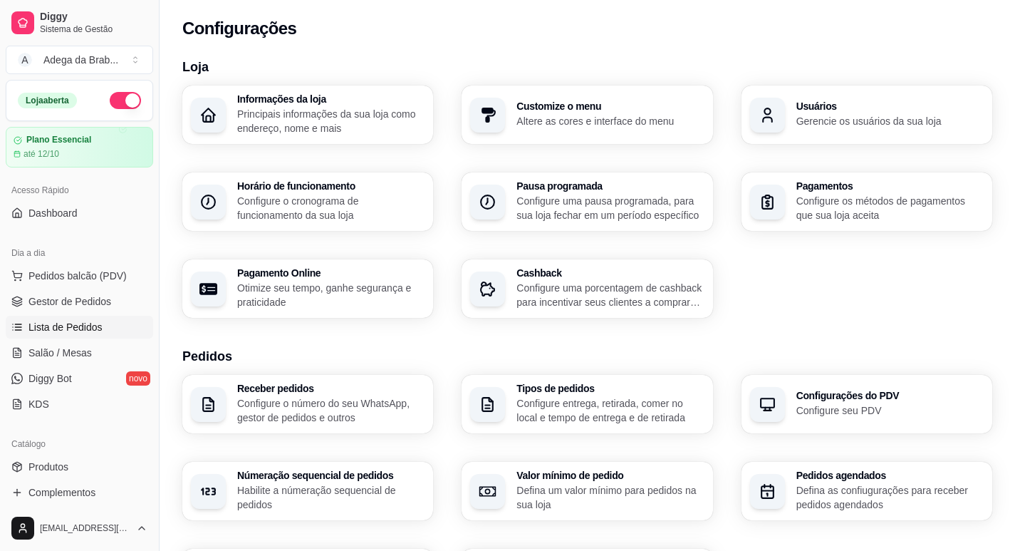
click at [63, 324] on span "Lista de Pedidos" at bounding box center [66, 327] width 74 height 14
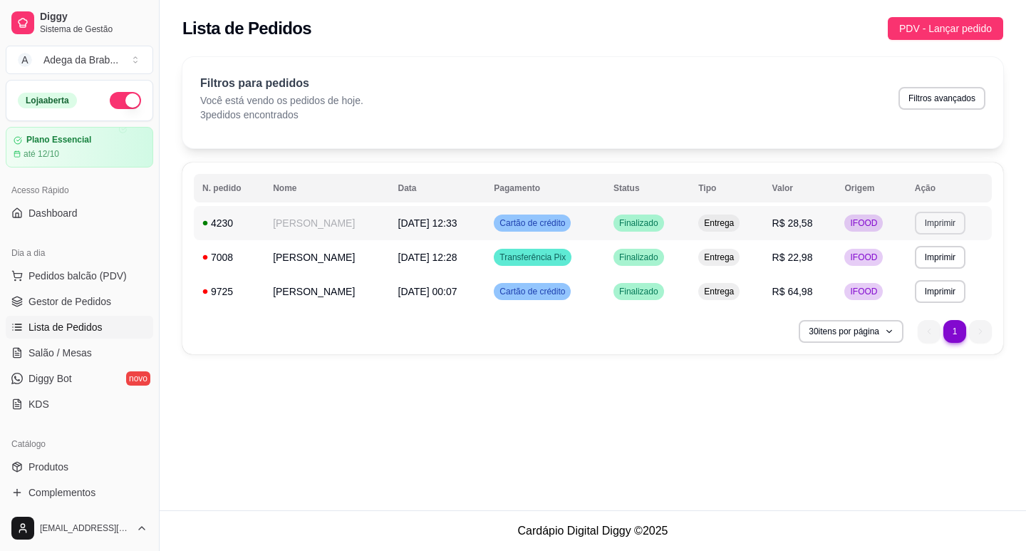
click at [945, 223] on button "Imprimir" at bounding box center [940, 223] width 51 height 23
click at [924, 276] on button "IMPRESSORA" at bounding box center [924, 272] width 103 height 23
click at [955, 260] on button "Imprimir" at bounding box center [940, 257] width 49 height 22
click at [925, 309] on button "IMPRESSORA" at bounding box center [924, 307] width 100 height 22
click at [955, 294] on button "Imprimir" at bounding box center [940, 291] width 51 height 23
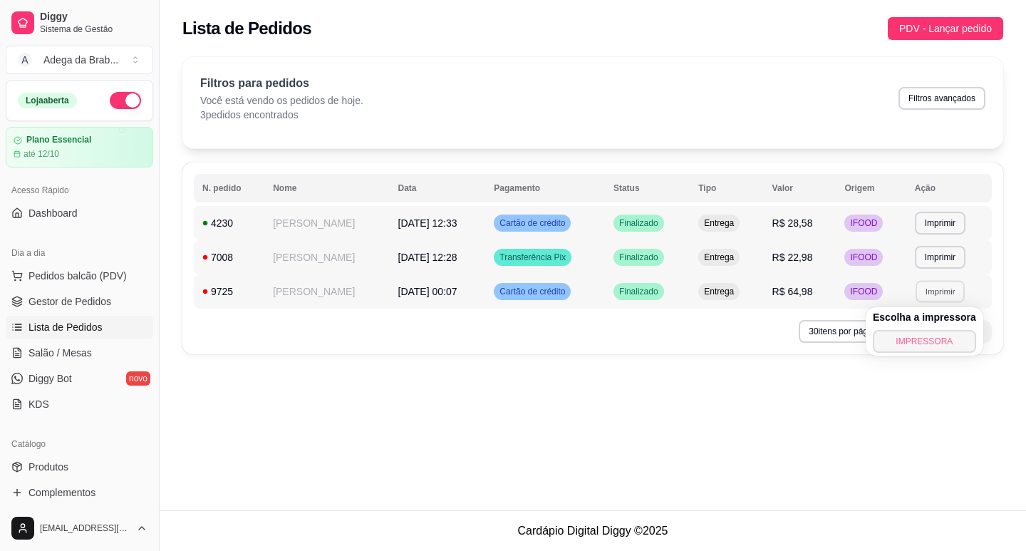
click at [926, 342] on button "IMPRESSORA" at bounding box center [924, 341] width 103 height 23
click at [946, 219] on button "Imprimir" at bounding box center [940, 223] width 51 height 23
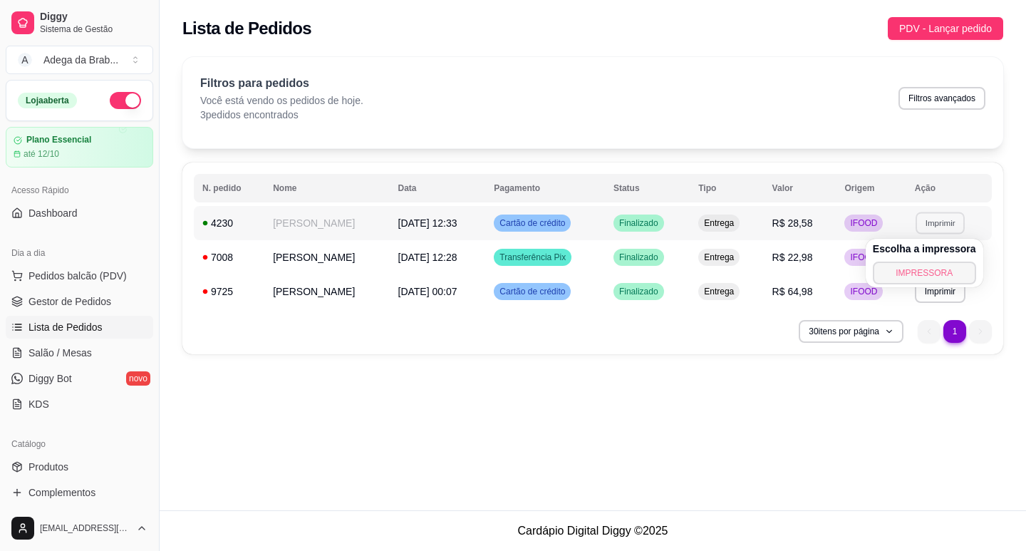
click at [938, 270] on button "IMPRESSORA" at bounding box center [924, 272] width 103 height 23
click at [953, 255] on button "Imprimir" at bounding box center [940, 257] width 51 height 23
click at [935, 301] on button "IMPRESSORA" at bounding box center [924, 307] width 100 height 22
click at [951, 294] on button "Imprimir" at bounding box center [940, 291] width 51 height 23
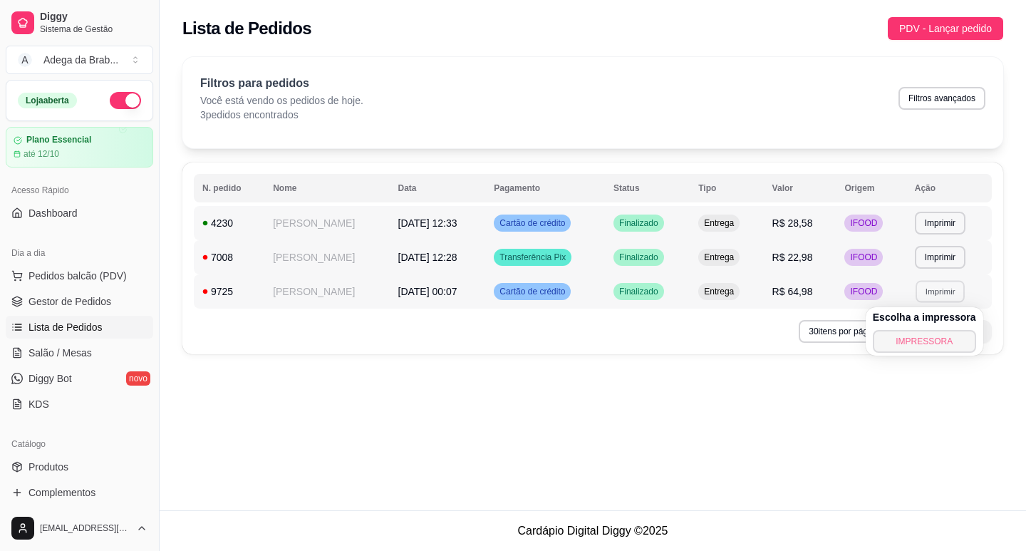
click at [918, 337] on button "IMPRESSORA" at bounding box center [924, 341] width 103 height 23
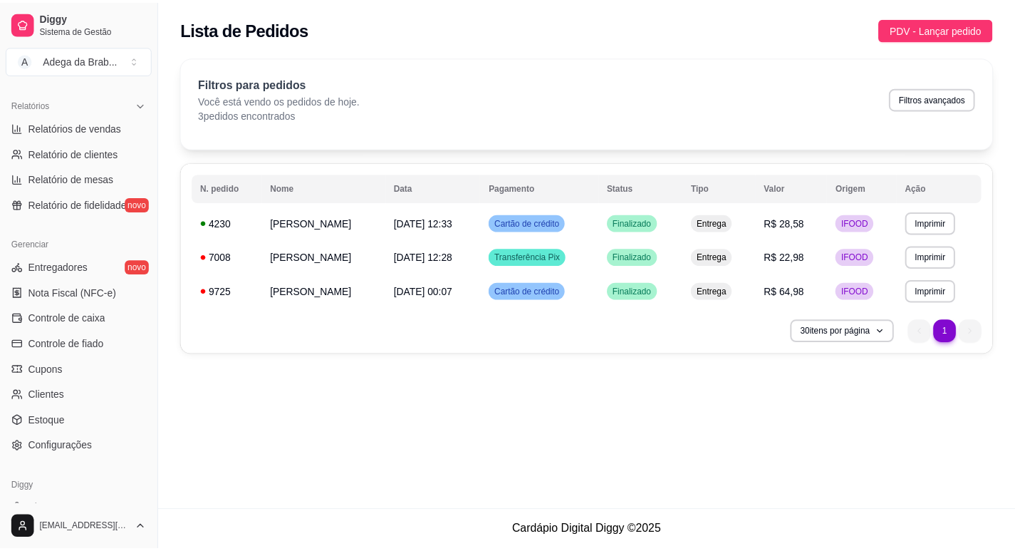
scroll to position [475, 0]
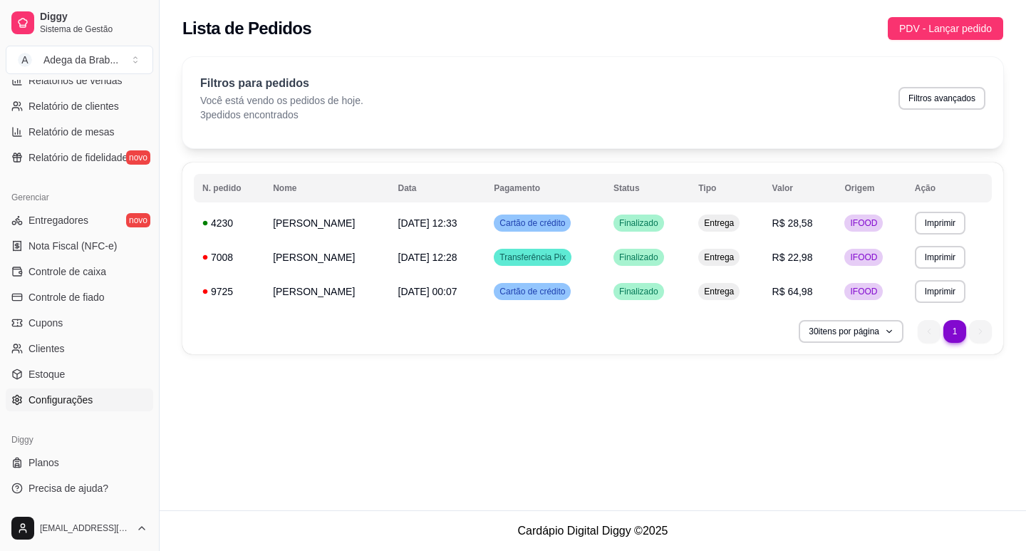
click at [83, 408] on link "Configurações" at bounding box center [79, 399] width 147 height 23
